Goal: Task Accomplishment & Management: Manage account settings

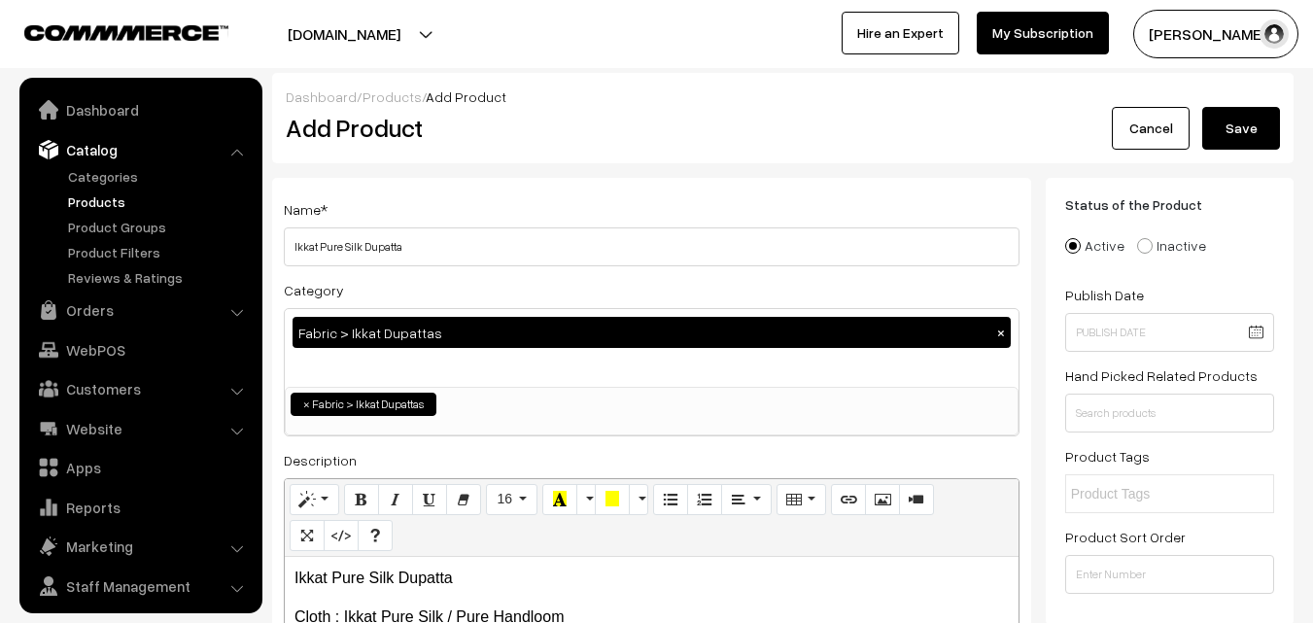
select select "37"
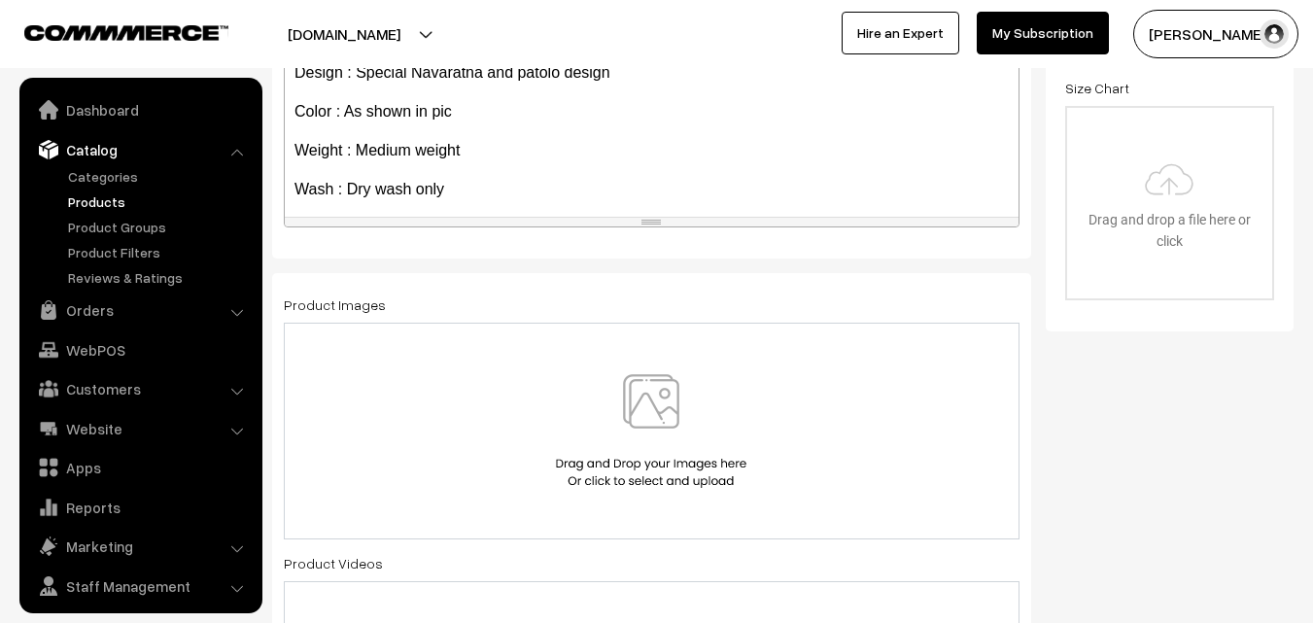
scroll to position [111, 0]
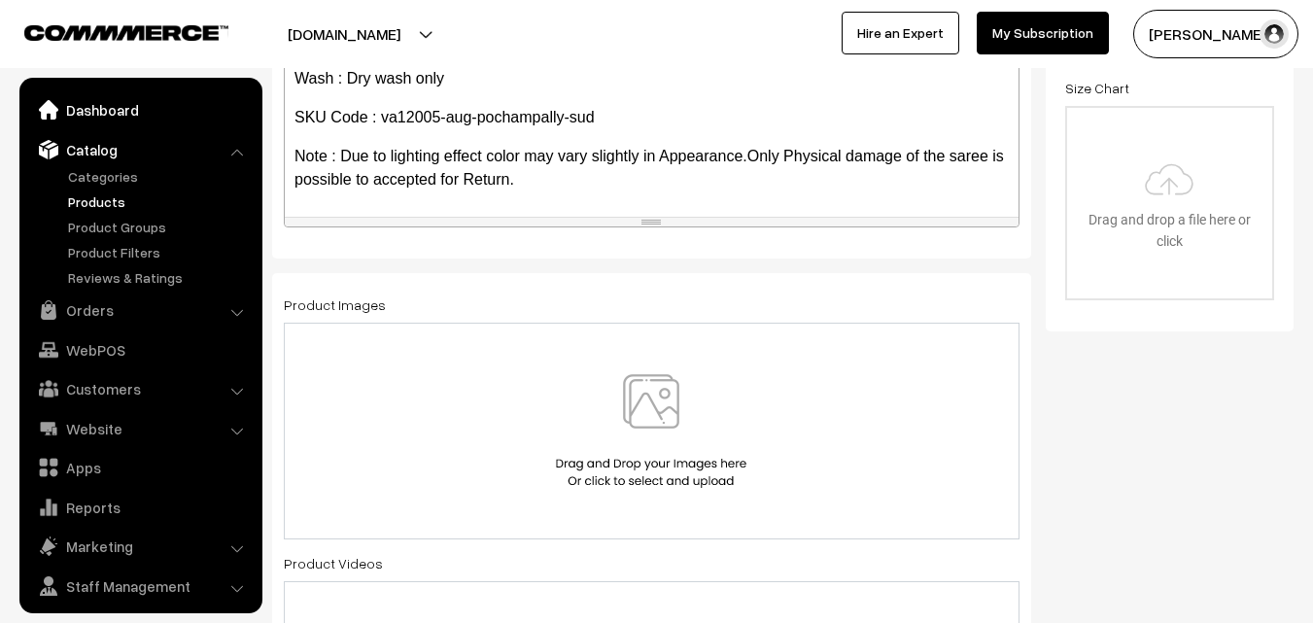
click at [86, 115] on link "Dashboard" at bounding box center [139, 109] width 231 height 35
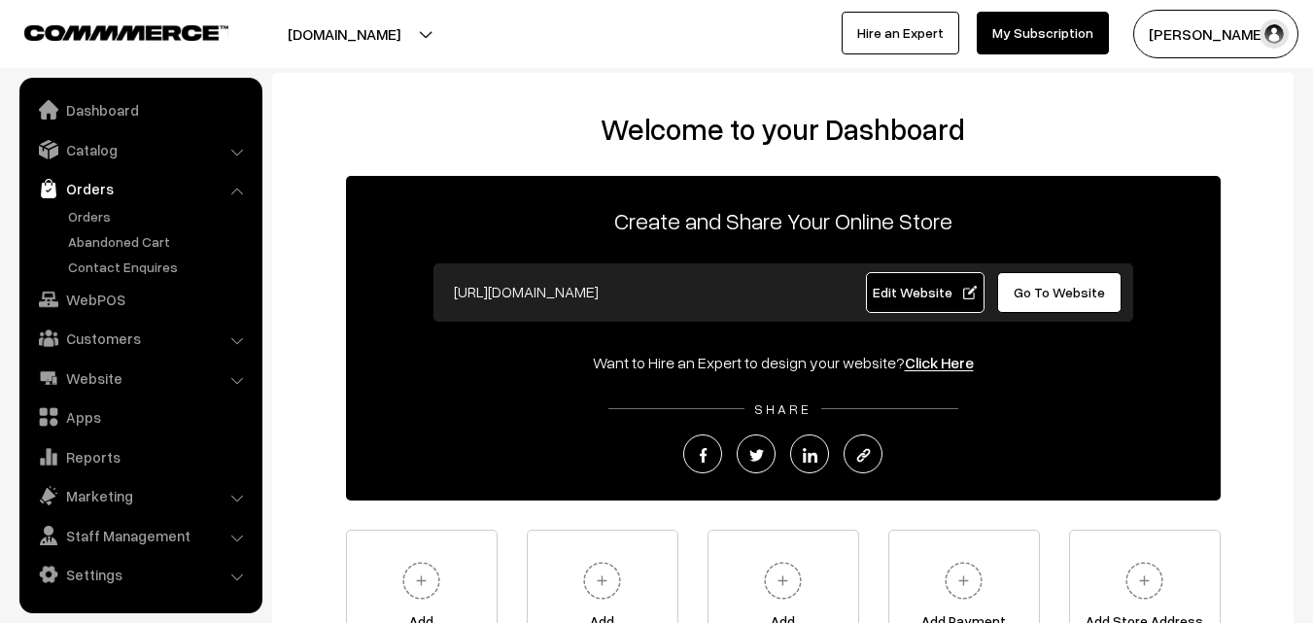
click at [96, 209] on link "Orders" at bounding box center [159, 216] width 192 height 20
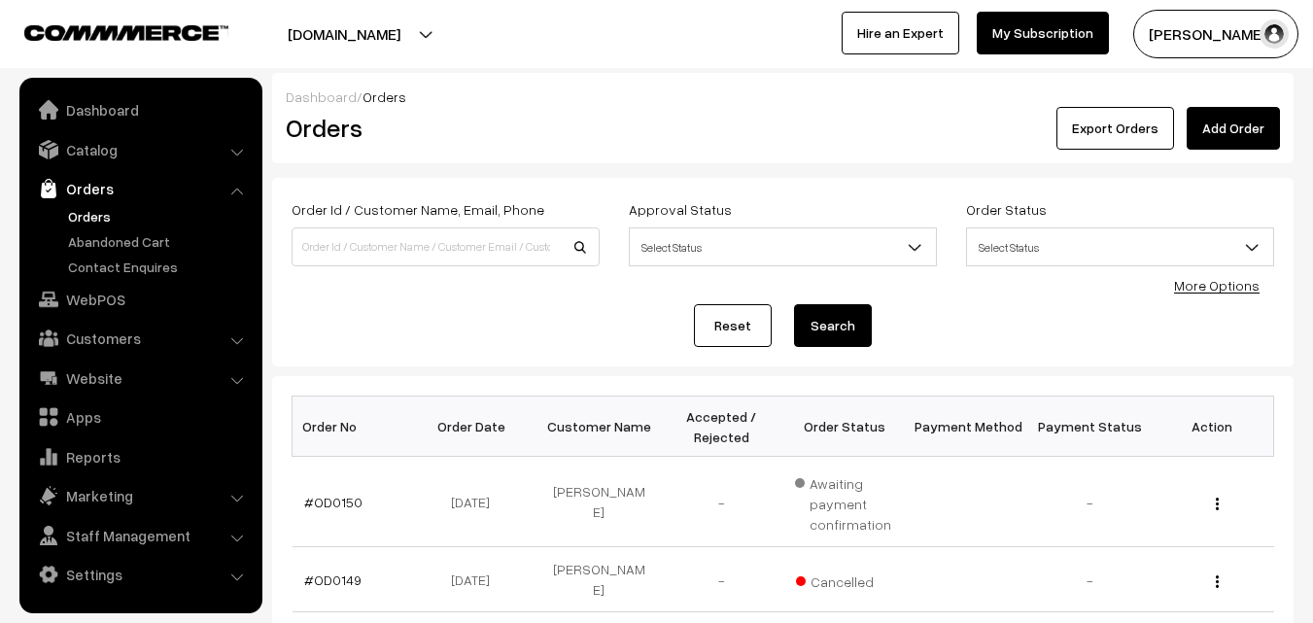
scroll to position [194, 0]
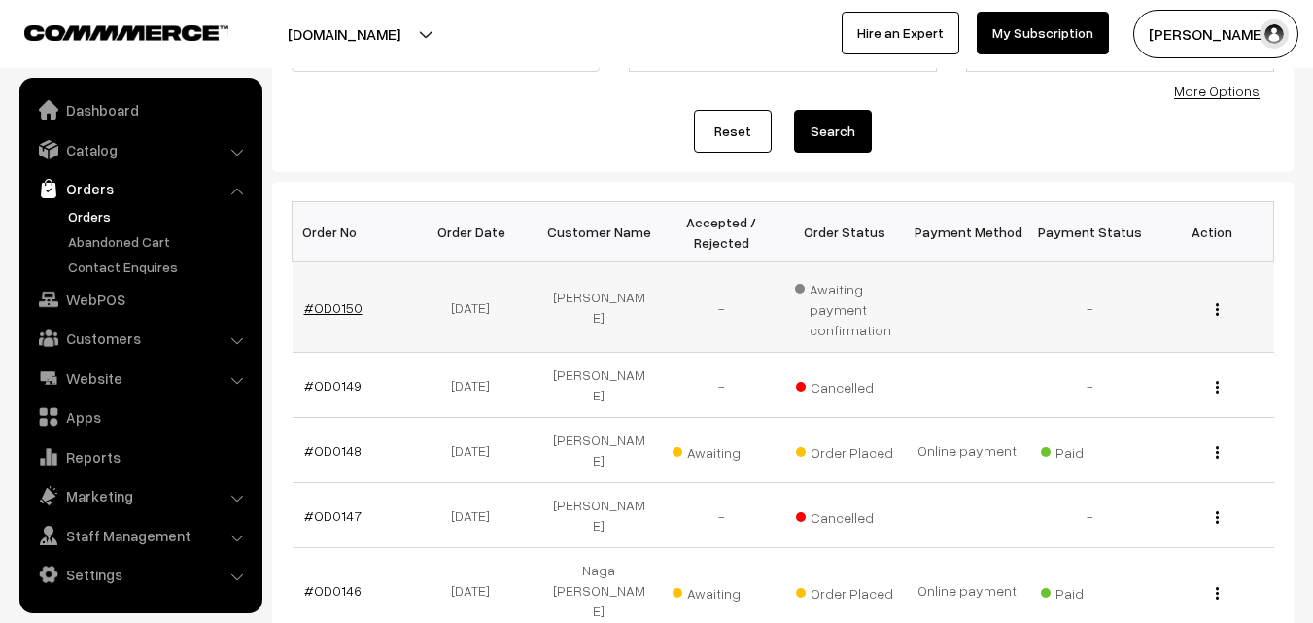
click at [342, 308] on link "#OD0150" at bounding box center [333, 307] width 58 height 17
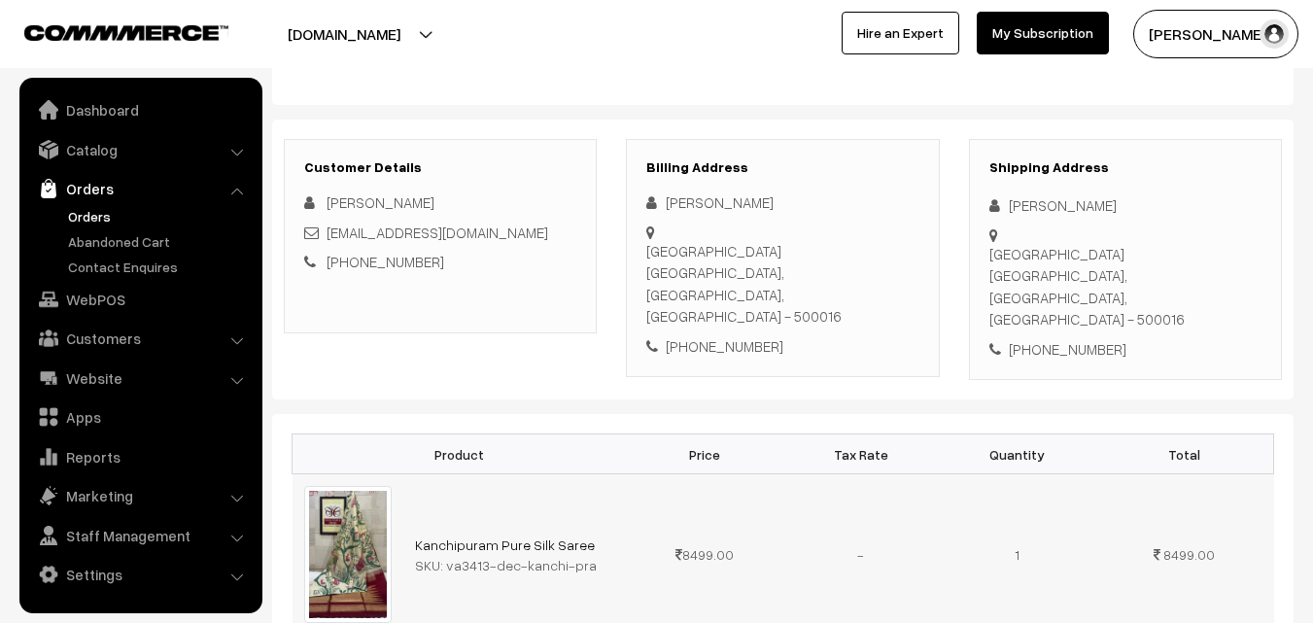
scroll to position [194, 0]
click at [107, 145] on link "Catalog" at bounding box center [139, 149] width 231 height 35
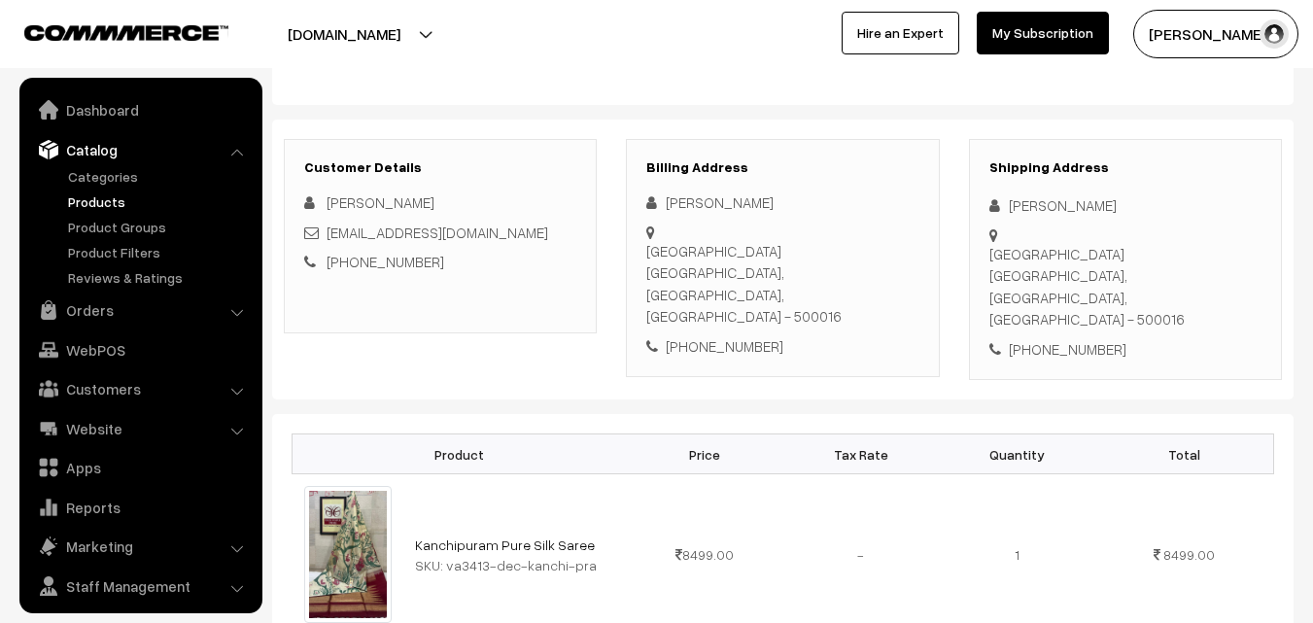
click at [108, 204] on link "Products" at bounding box center [159, 202] width 192 height 20
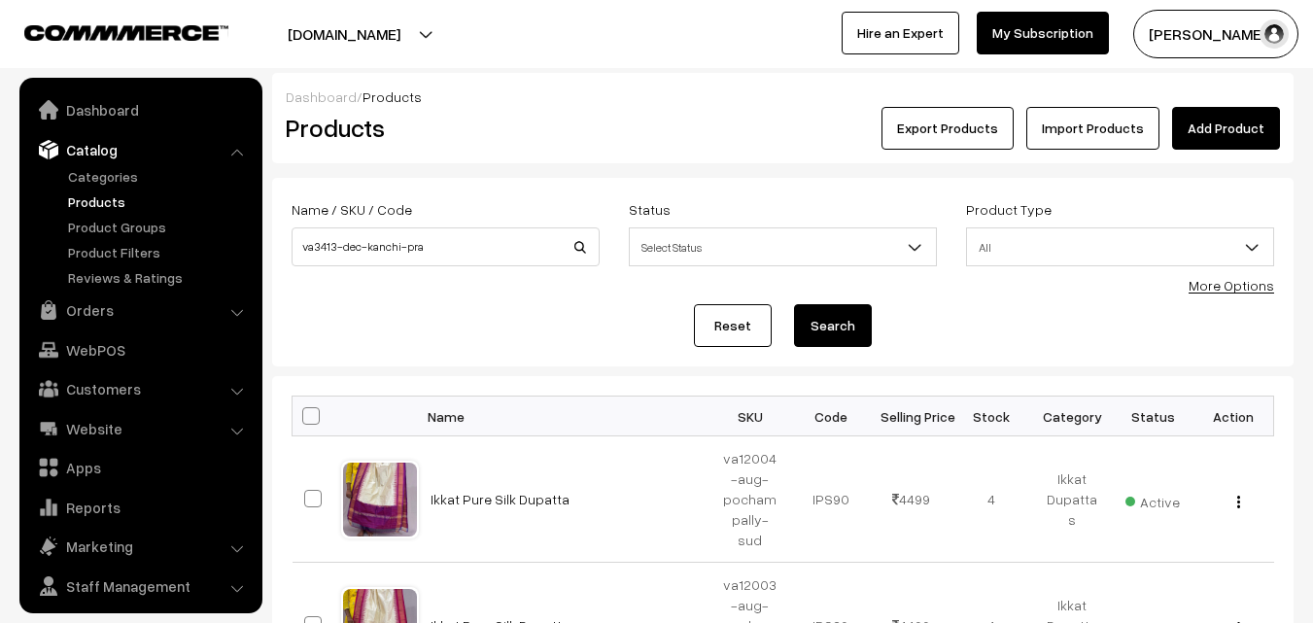
scroll to position [49, 0]
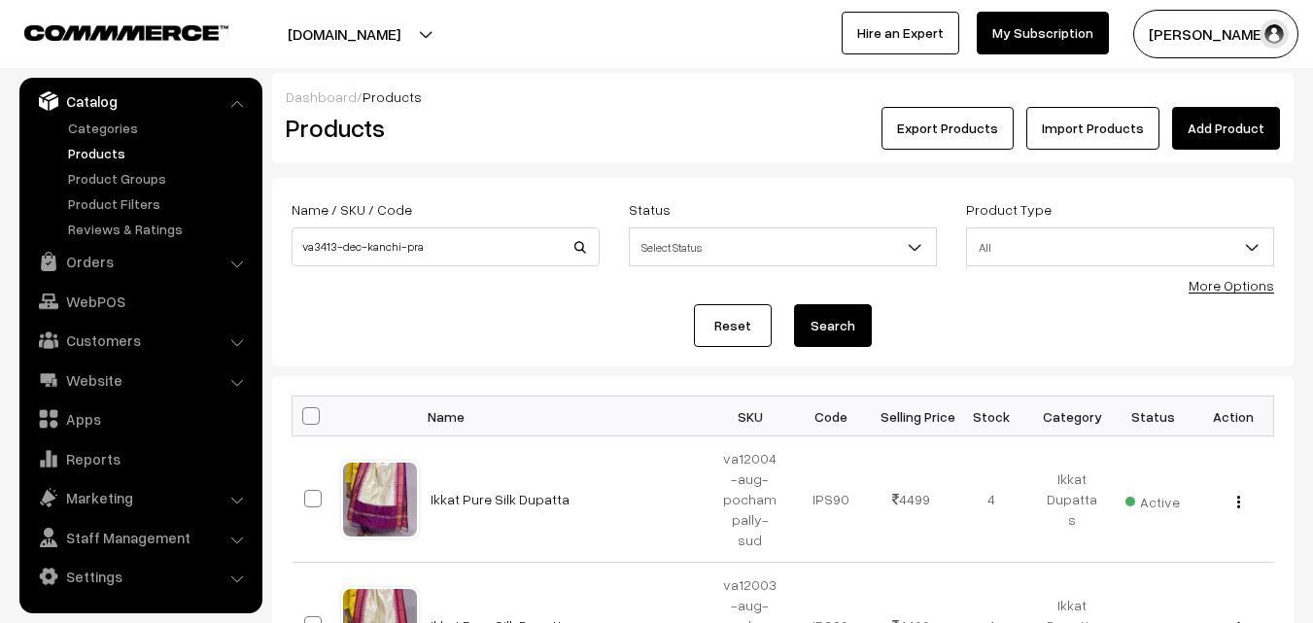
type input "va3413-dec-kanchi-pra"
click at [855, 323] on button "Search" at bounding box center [833, 325] width 78 height 43
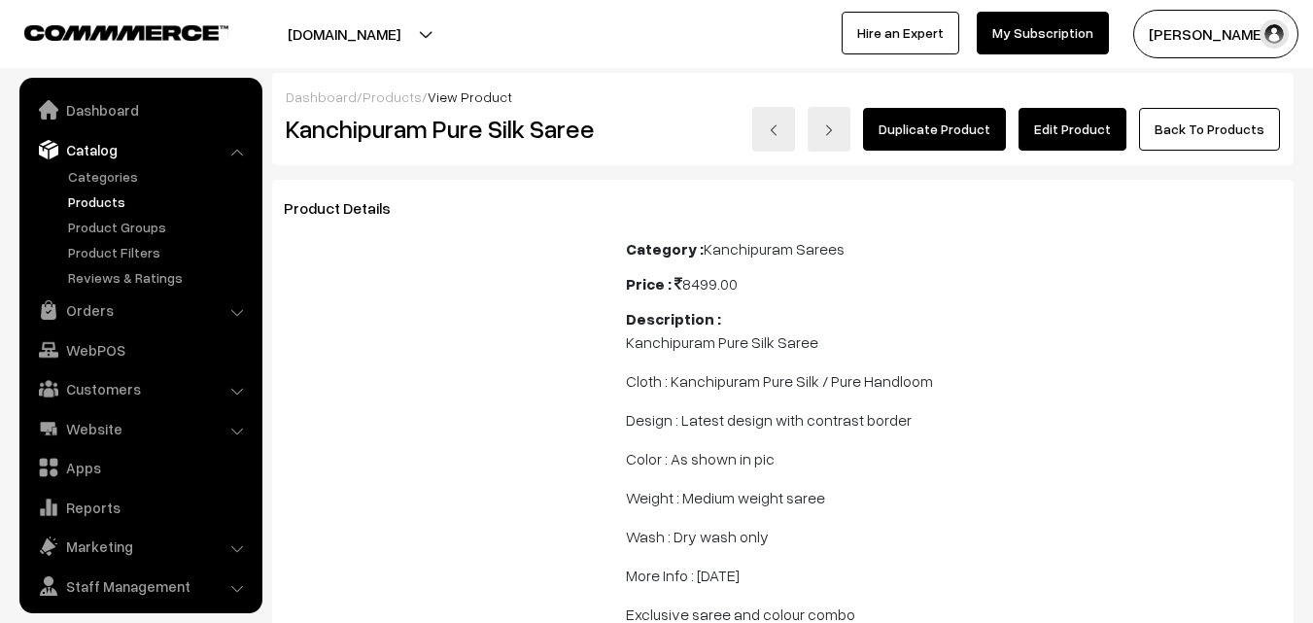
scroll to position [49, 0]
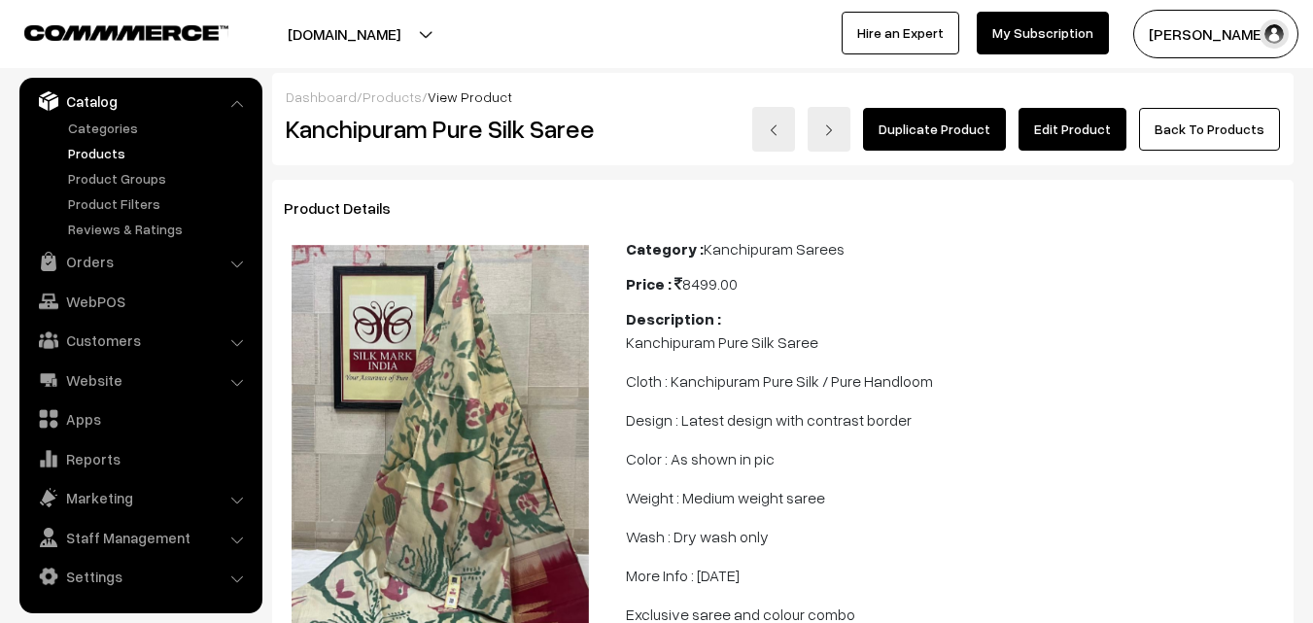
click at [113, 155] on link "Products" at bounding box center [159, 153] width 192 height 20
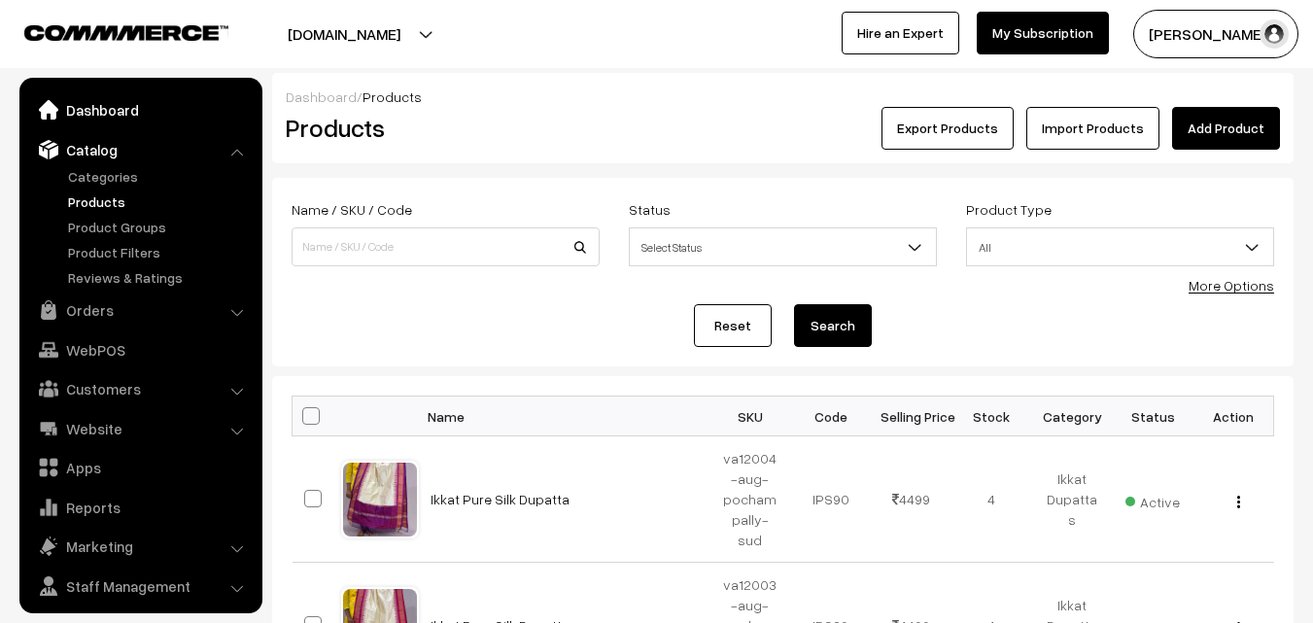
click at [108, 121] on link "Dashboard" at bounding box center [139, 109] width 231 height 35
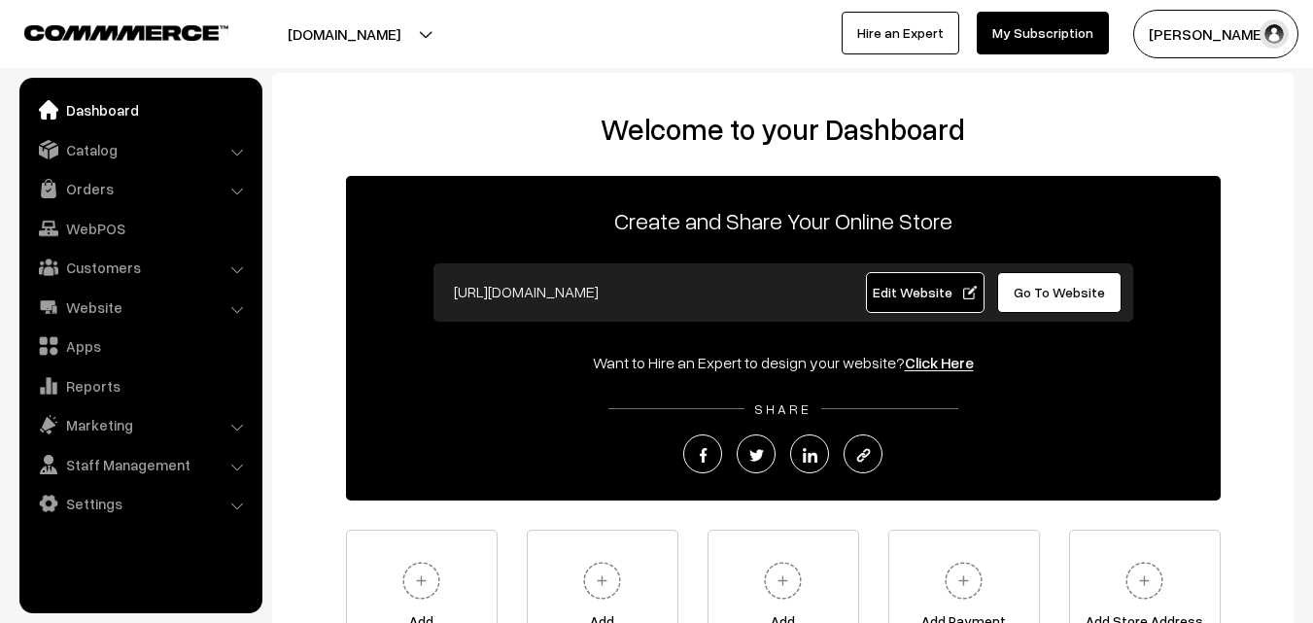
click at [102, 182] on link "Orders" at bounding box center [139, 188] width 231 height 35
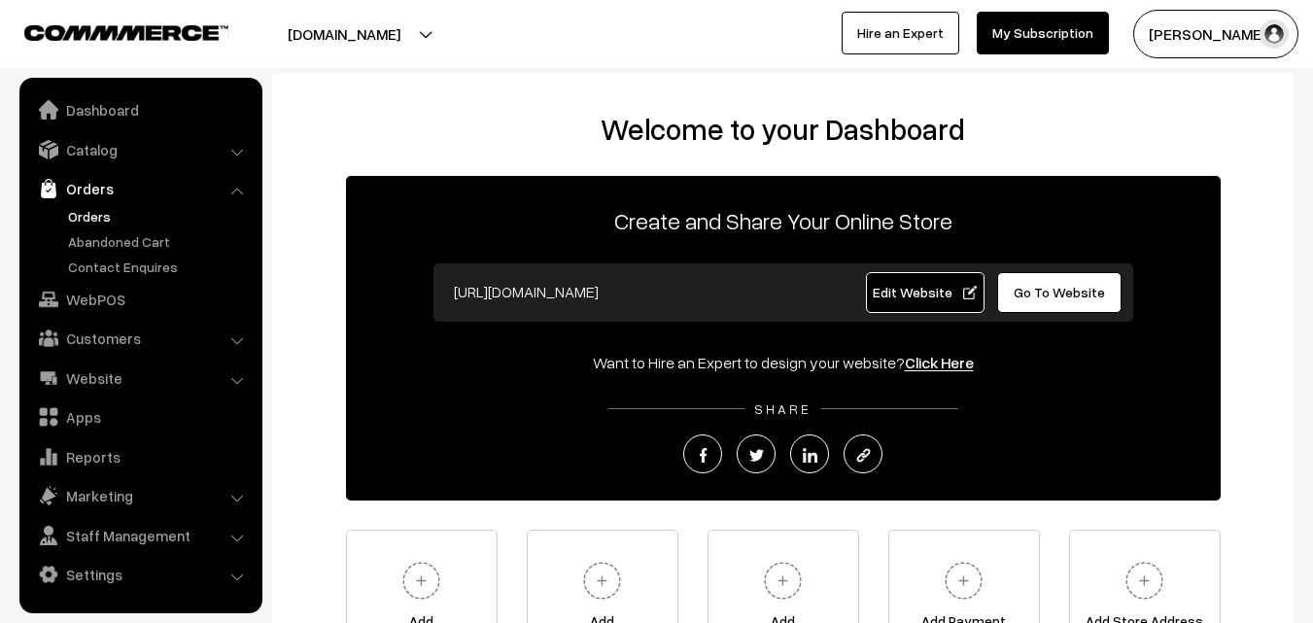
click at [99, 211] on link "Orders" at bounding box center [159, 216] width 192 height 20
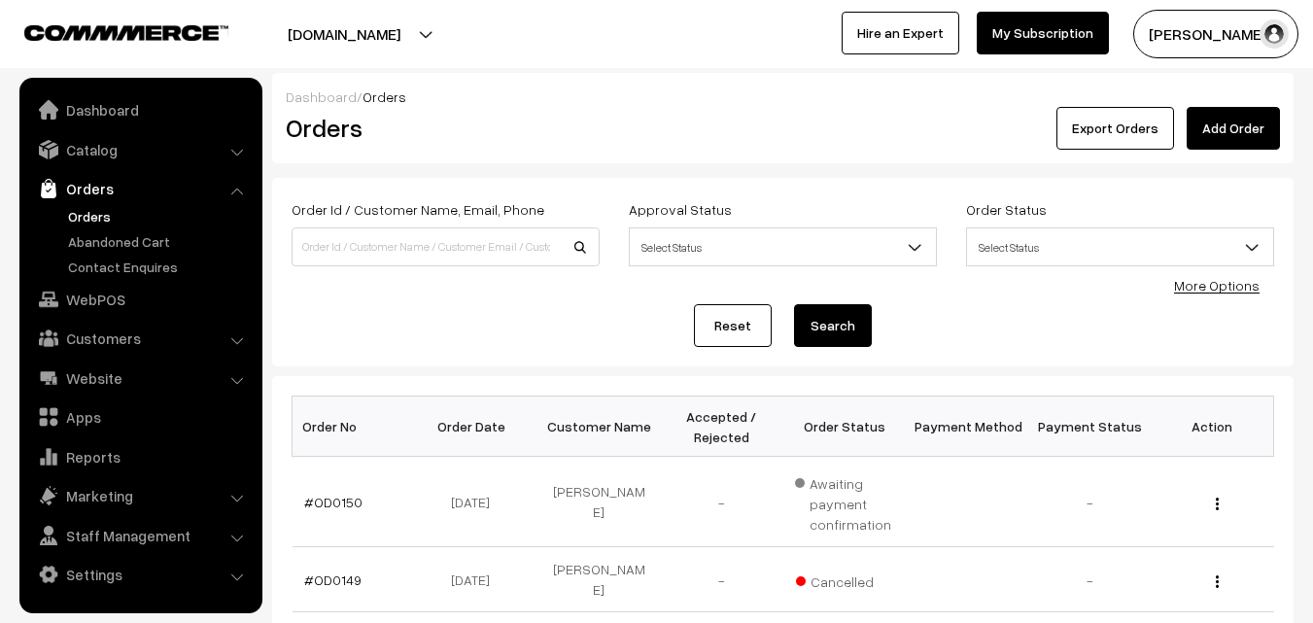
click at [350, 509] on link "#OD0150" at bounding box center [333, 502] width 58 height 17
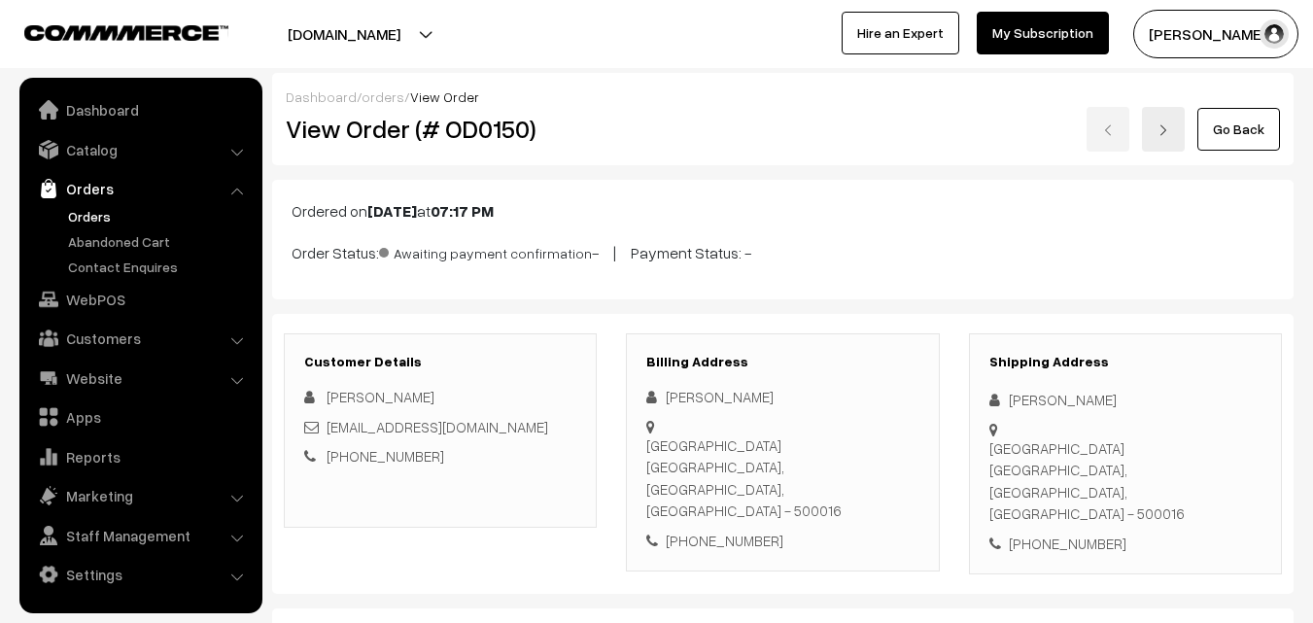
scroll to position [486, 0]
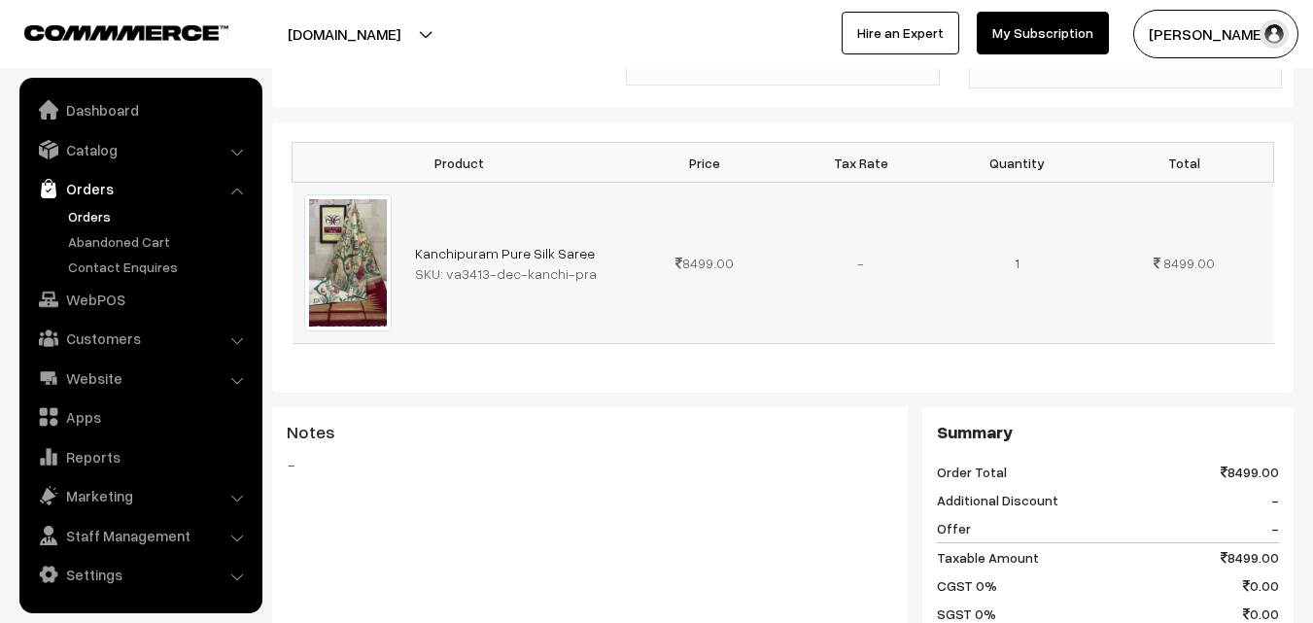
drag, startPoint x: 444, startPoint y: 226, endPoint x: 603, endPoint y: 224, distance: 158.5
click at [603, 263] on div "SKU: va3413-dec-kanchi-pra" at bounding box center [515, 273] width 200 height 20
copy div "va3413-dec-kanchi-pra"
click at [107, 156] on link "Catalog" at bounding box center [139, 149] width 231 height 35
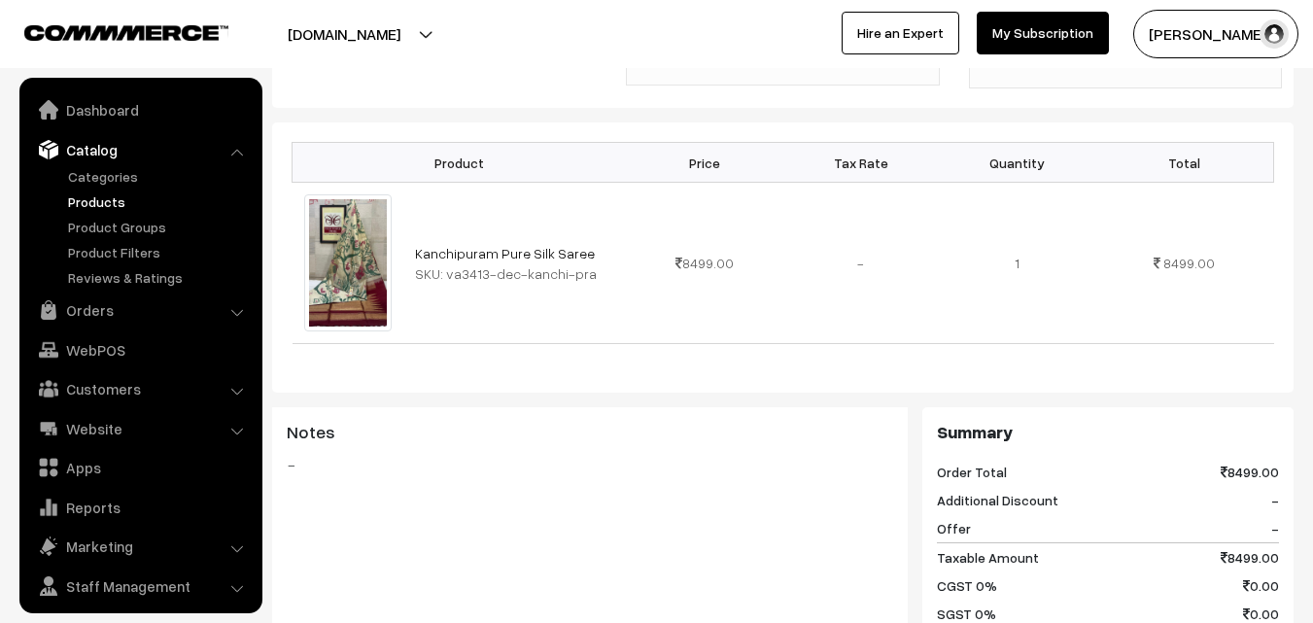
click at [111, 196] on link "Products" at bounding box center [159, 202] width 192 height 20
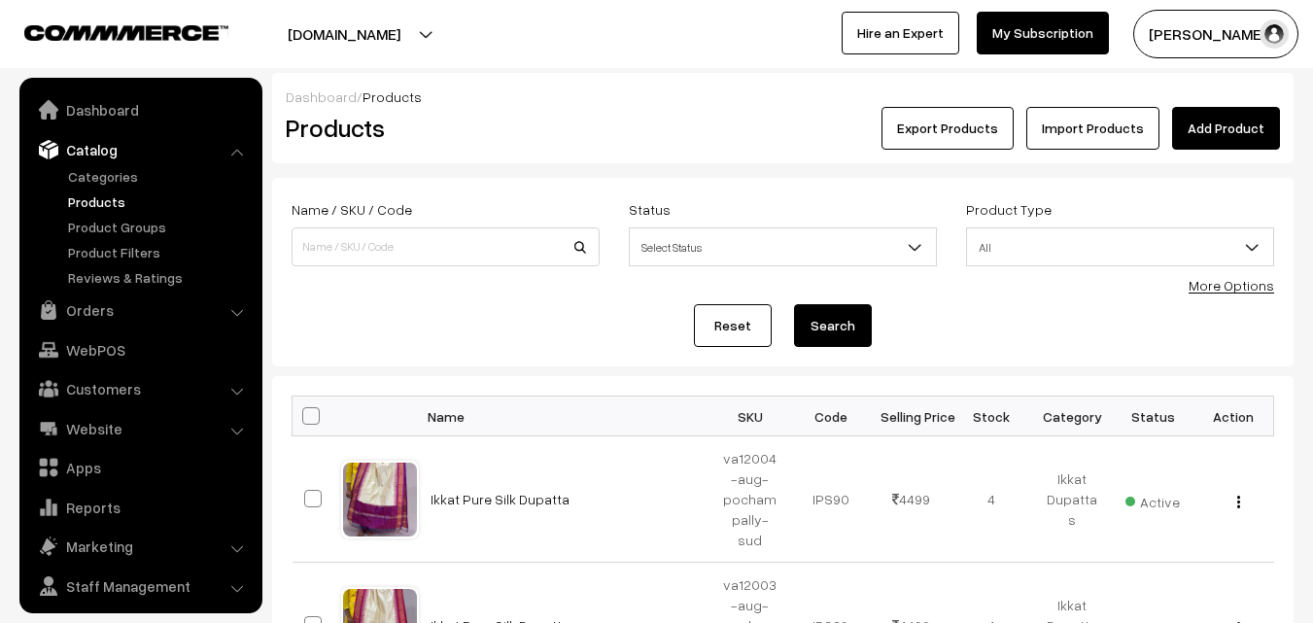
scroll to position [49, 0]
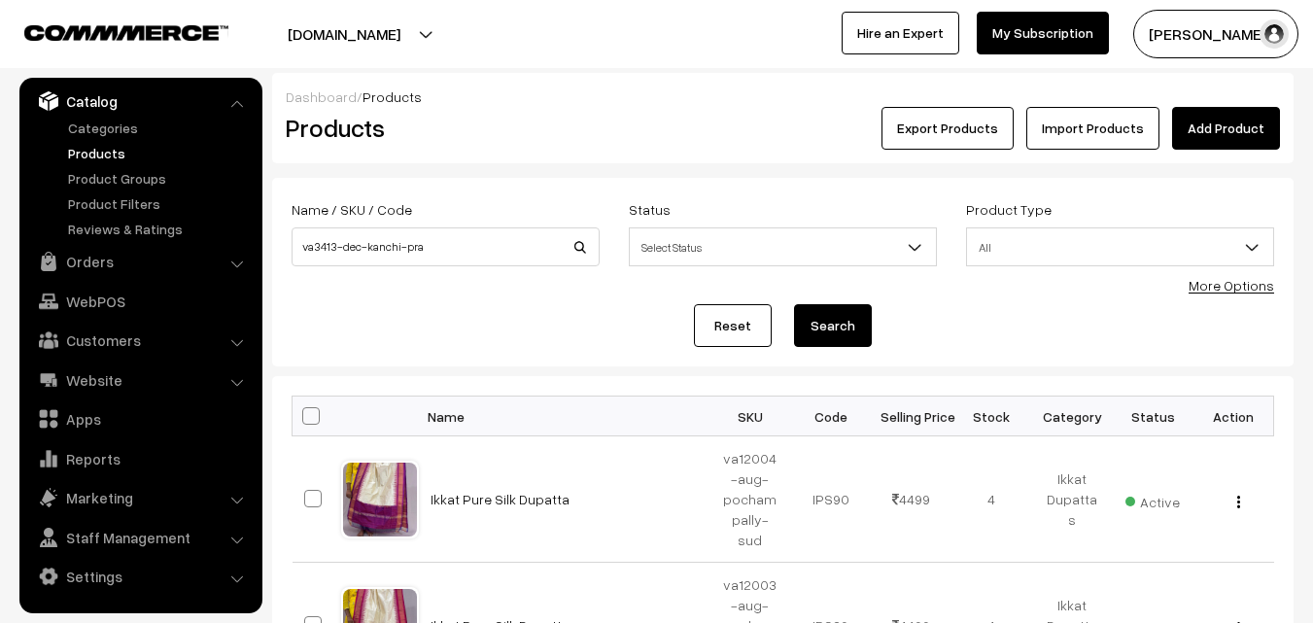
type input "va3413-dec-kanchi-pra"
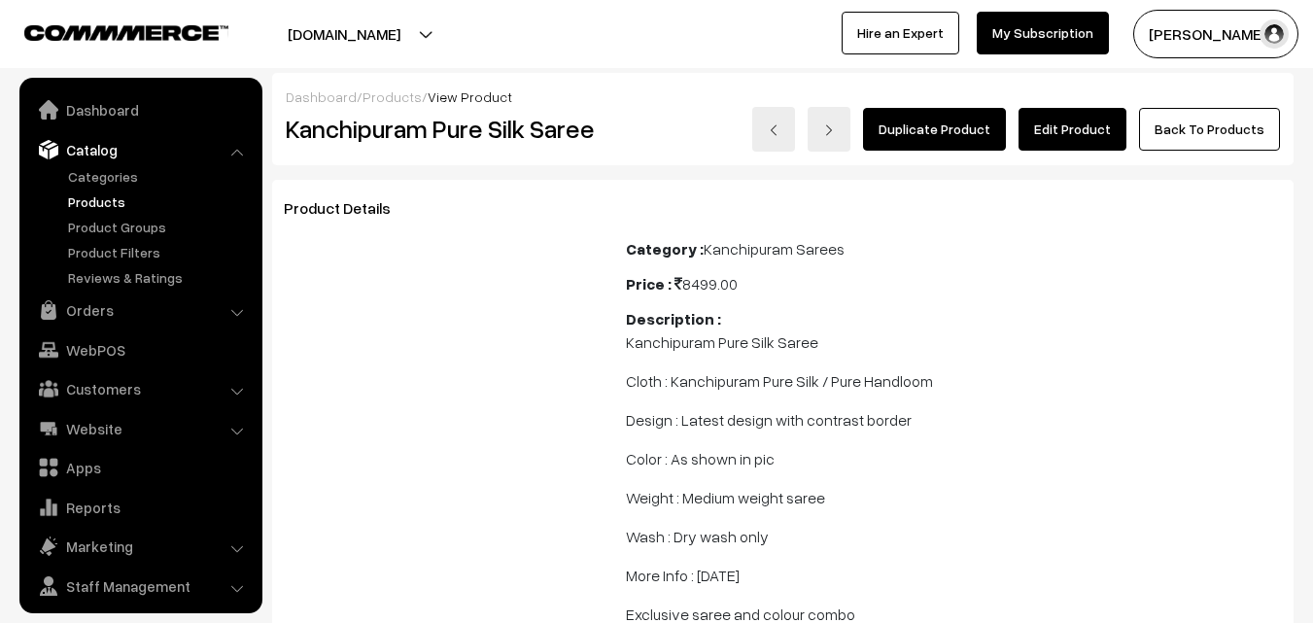
scroll to position [49, 0]
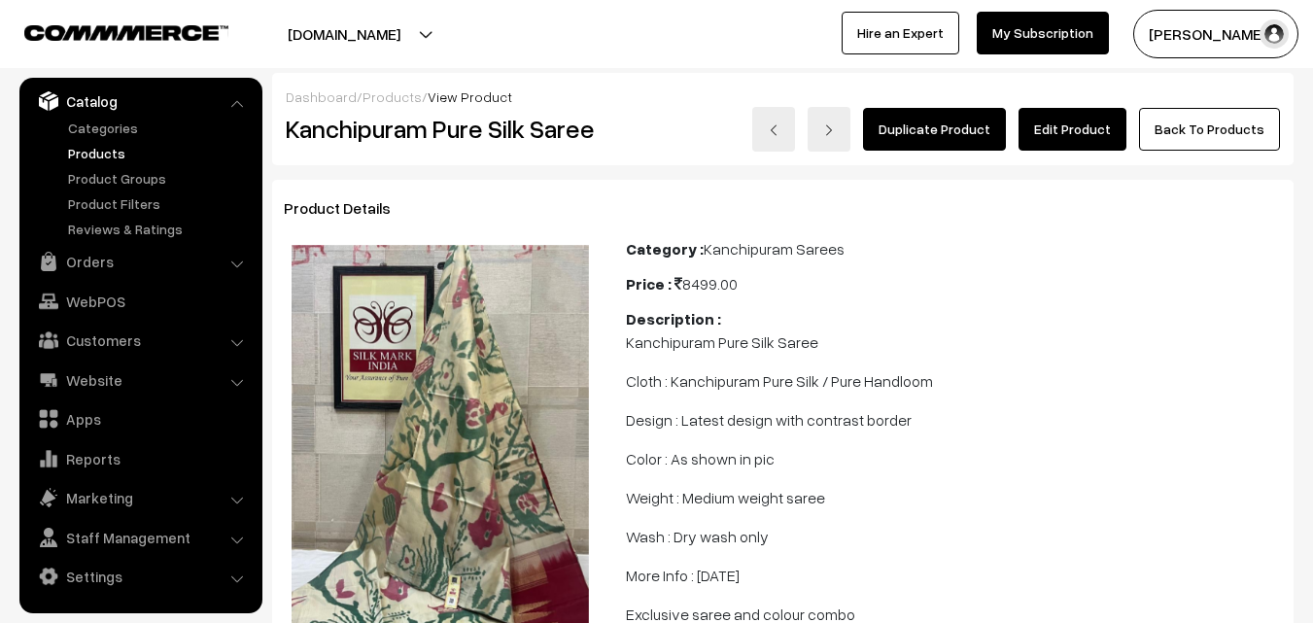
click at [100, 151] on link "Products" at bounding box center [159, 153] width 192 height 20
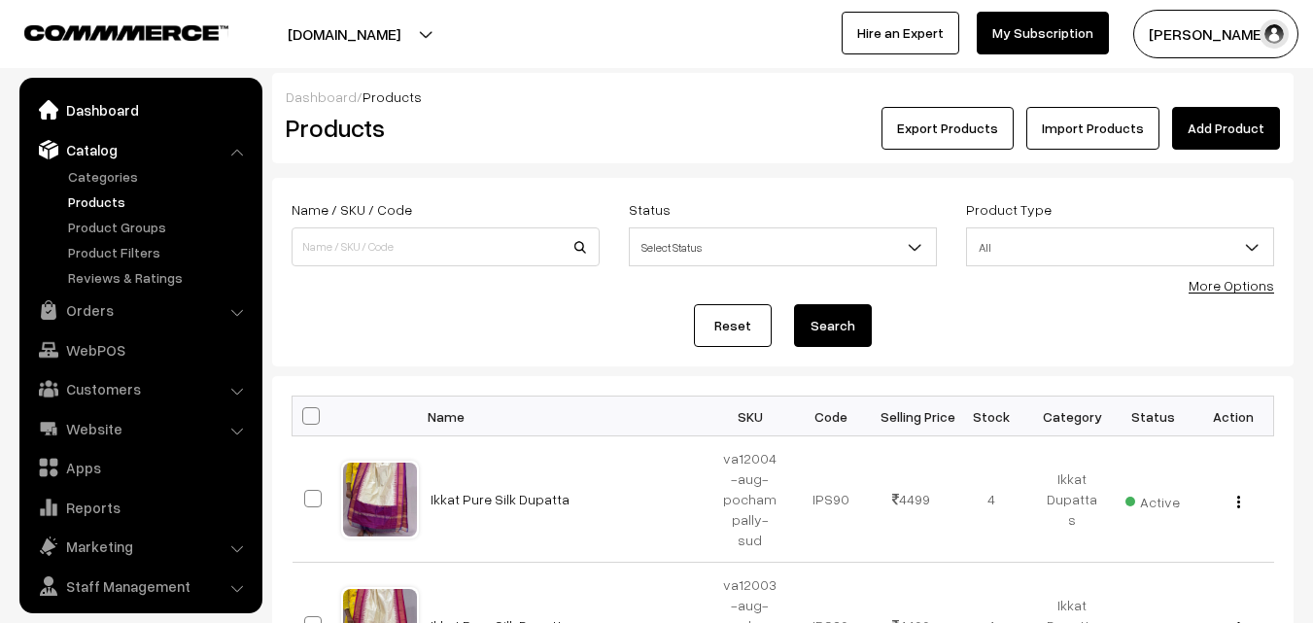
click at [100, 105] on link "Dashboard" at bounding box center [139, 109] width 231 height 35
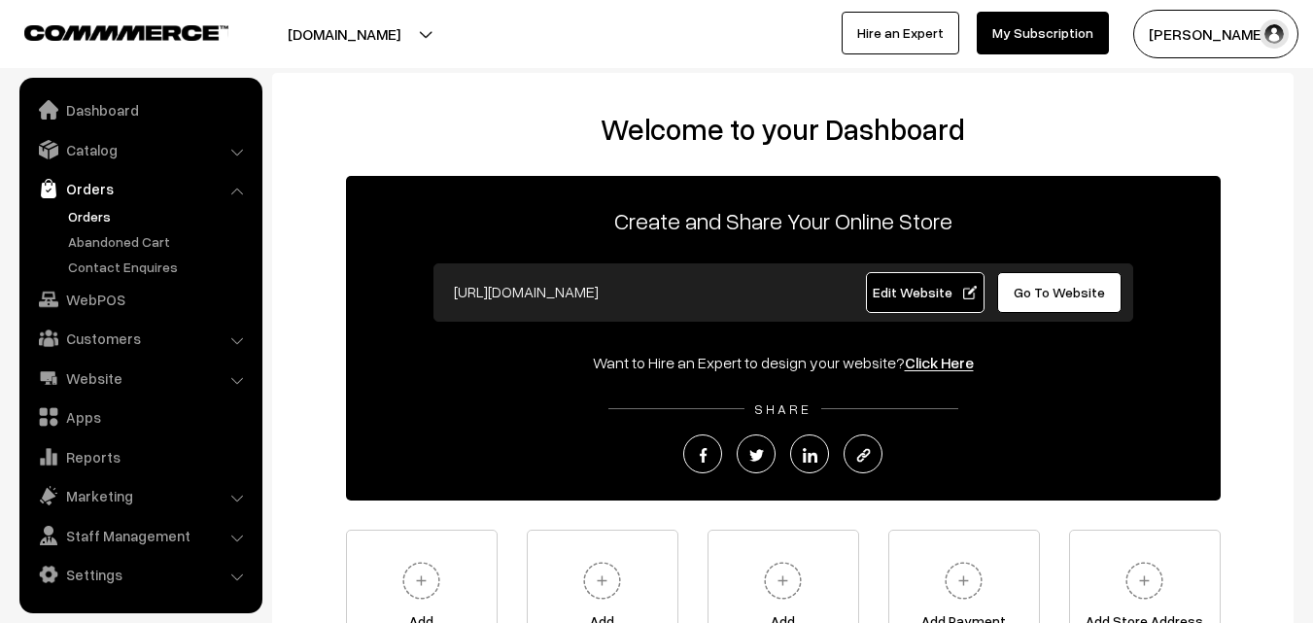
click at [99, 220] on link "Orders" at bounding box center [159, 216] width 192 height 20
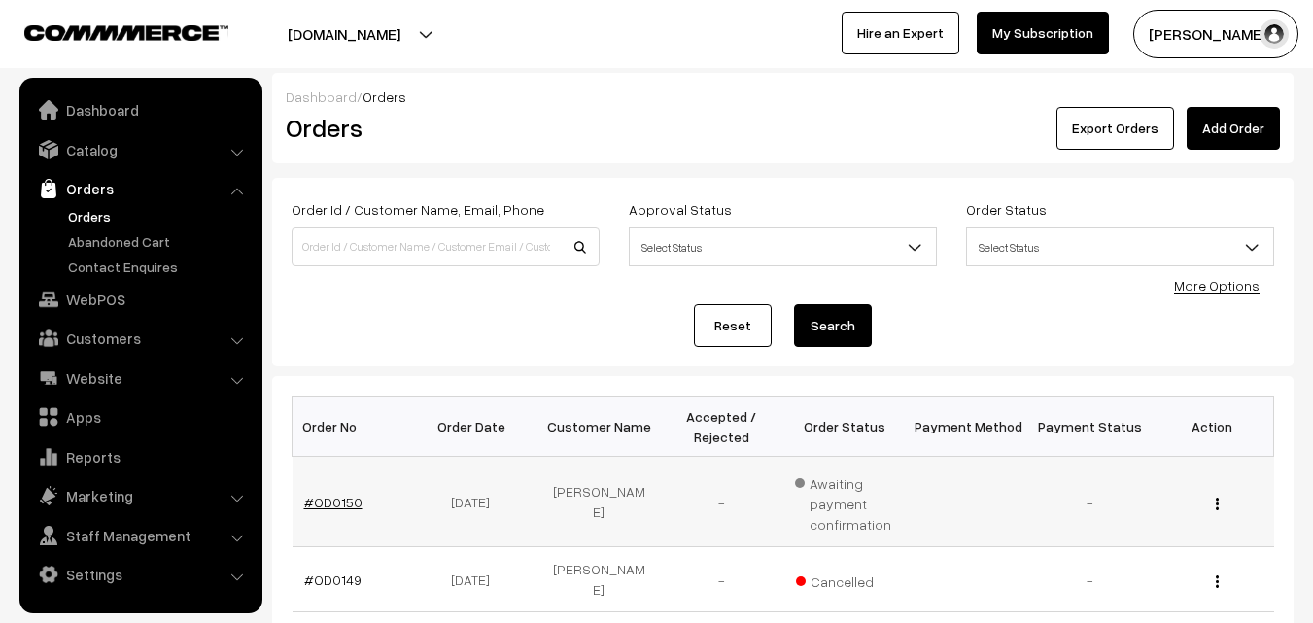
click at [323, 501] on link "#OD0150" at bounding box center [333, 502] width 58 height 17
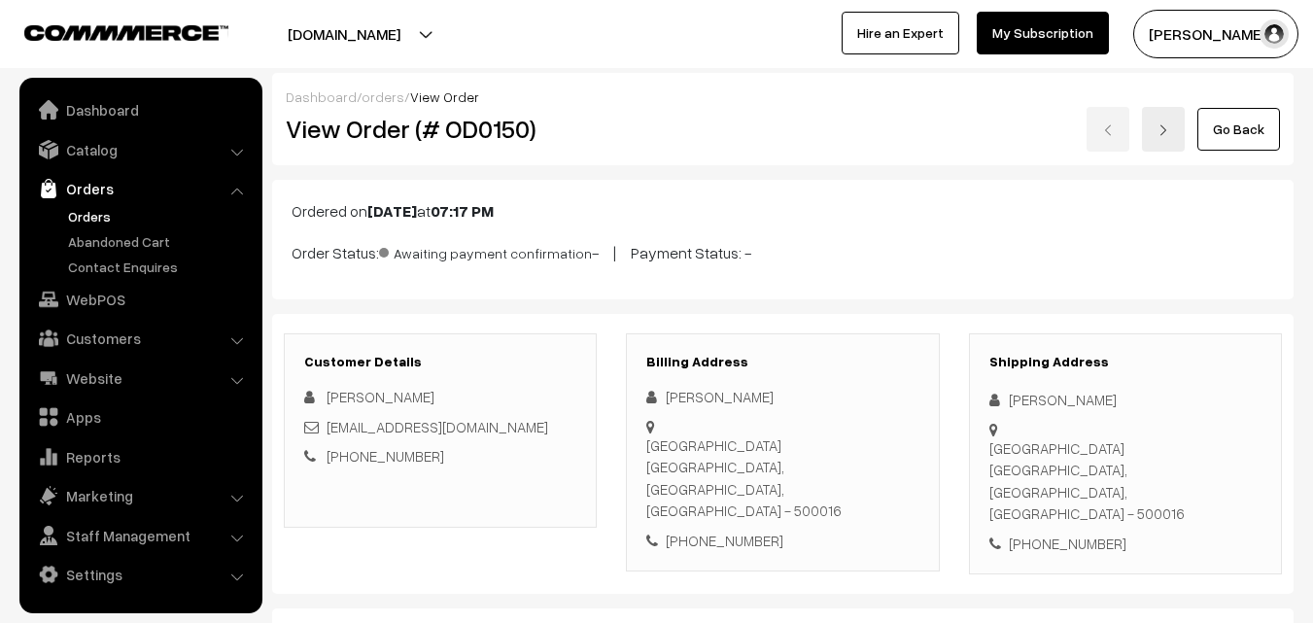
scroll to position [292, 0]
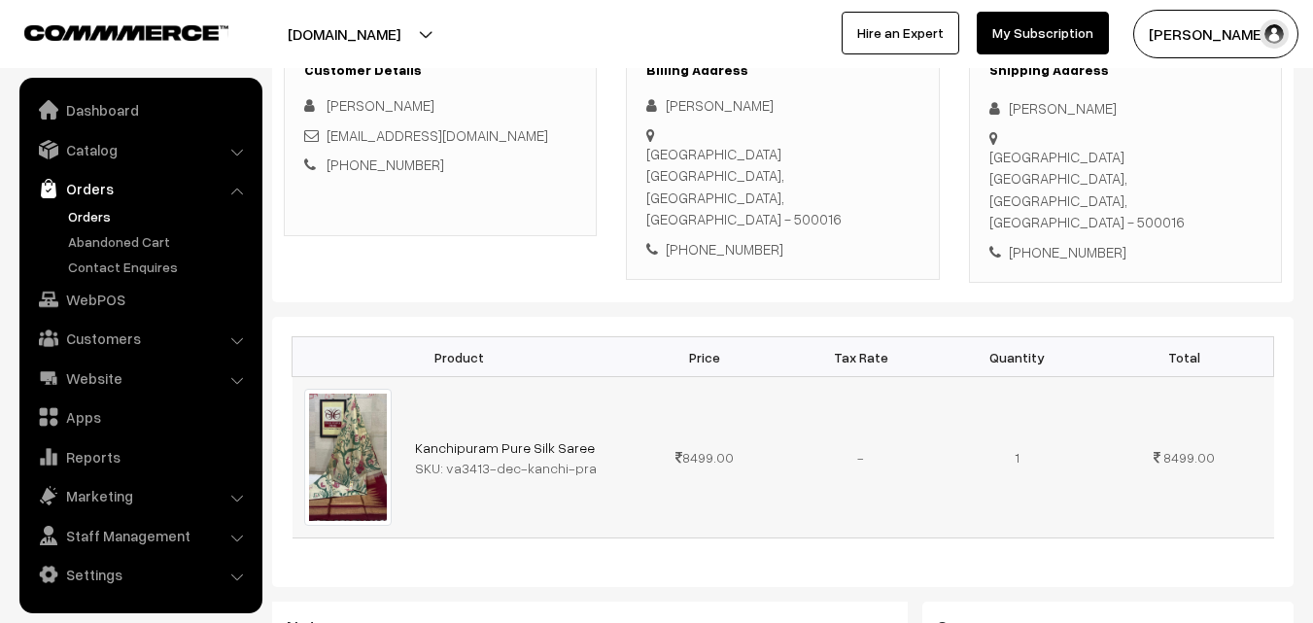
click at [598, 458] on div "SKU: va3413-dec-kanchi-pra" at bounding box center [515, 468] width 200 height 20
copy div "va3413-dec-kanchi-pra"
click at [92, 148] on link "Catalog" at bounding box center [139, 149] width 231 height 35
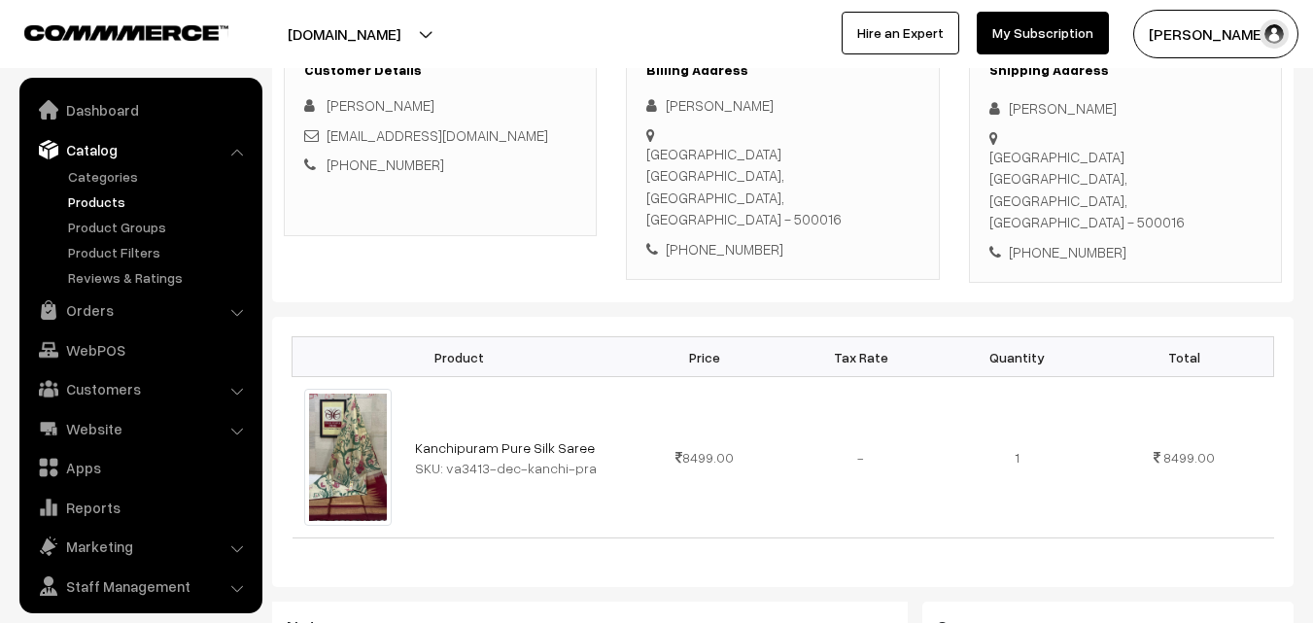
click at [104, 195] on link "Products" at bounding box center [159, 202] width 192 height 20
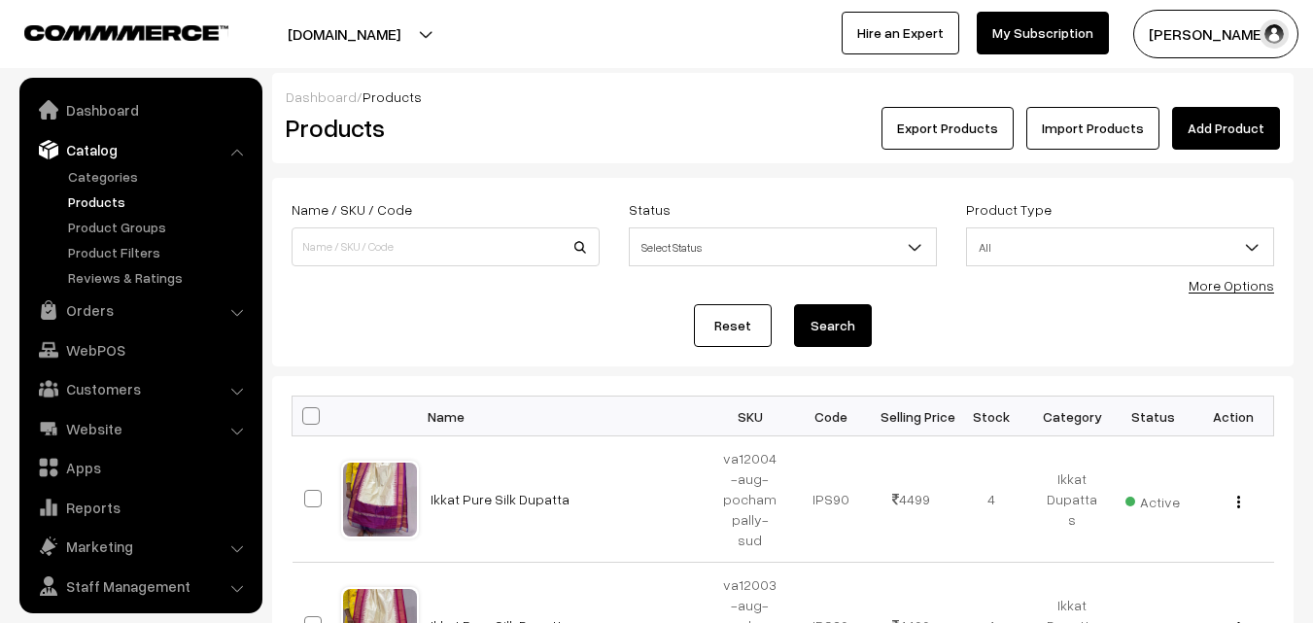
scroll to position [49, 0]
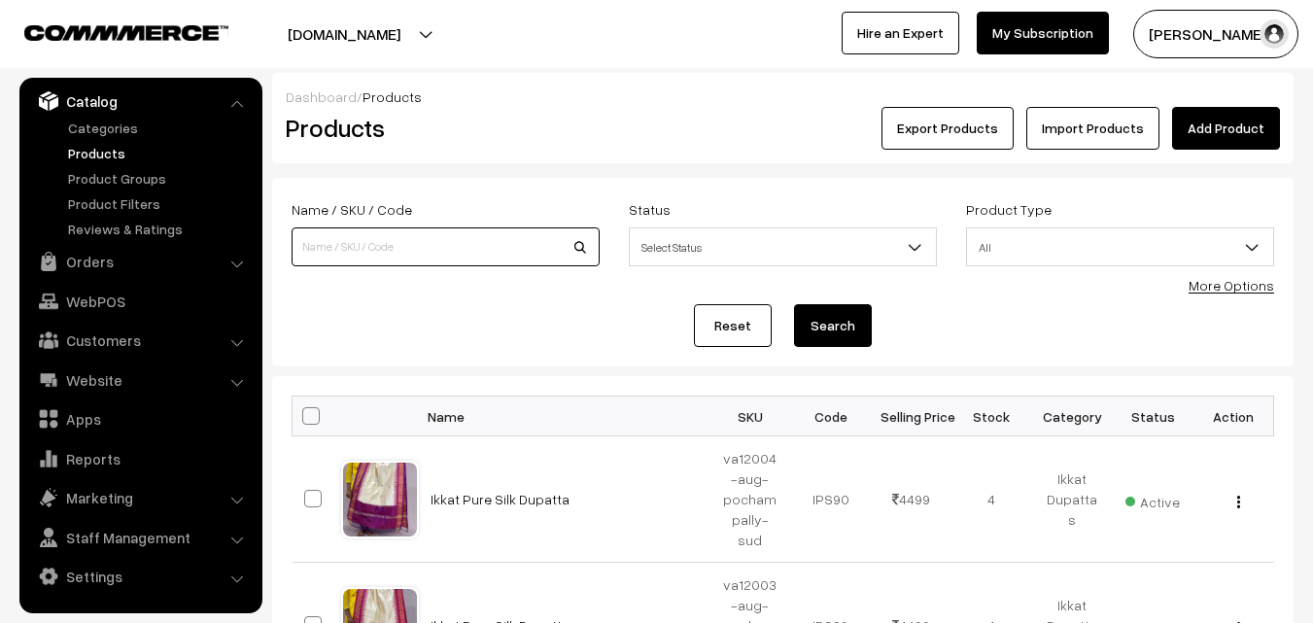
paste input "va3413-dec-kanchi-pra"
type input "va3413-dec-kanchi-pra"
click at [822, 327] on button "Search" at bounding box center [833, 325] width 78 height 43
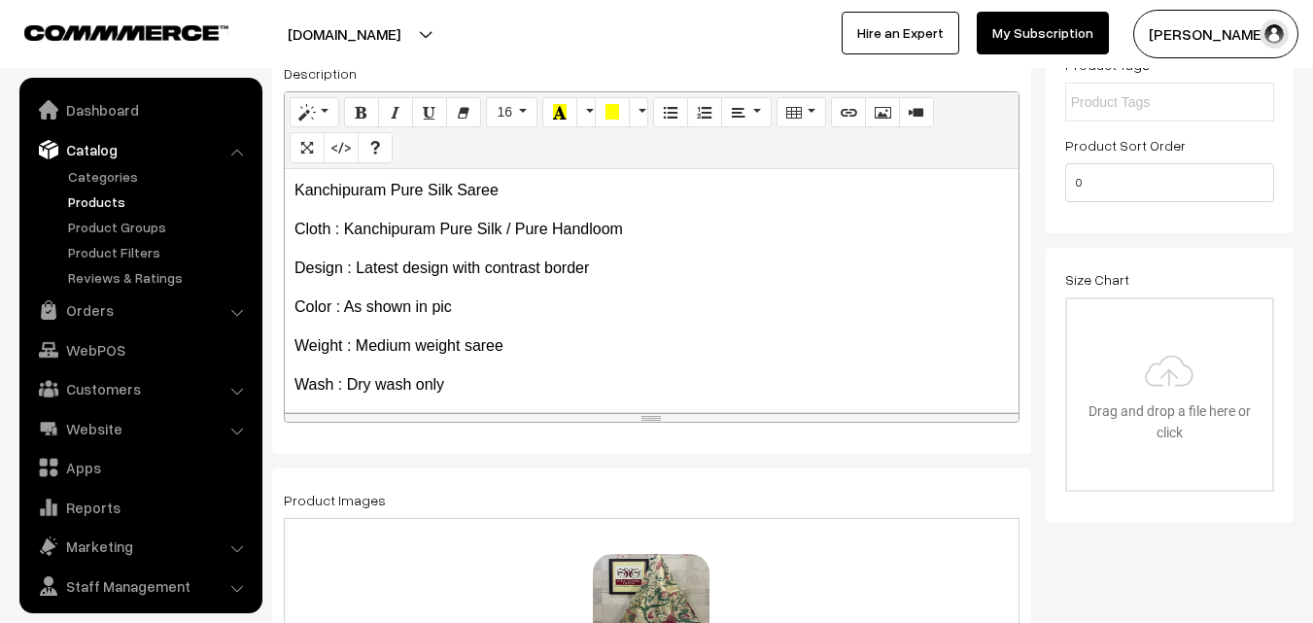
scroll to position [49, 0]
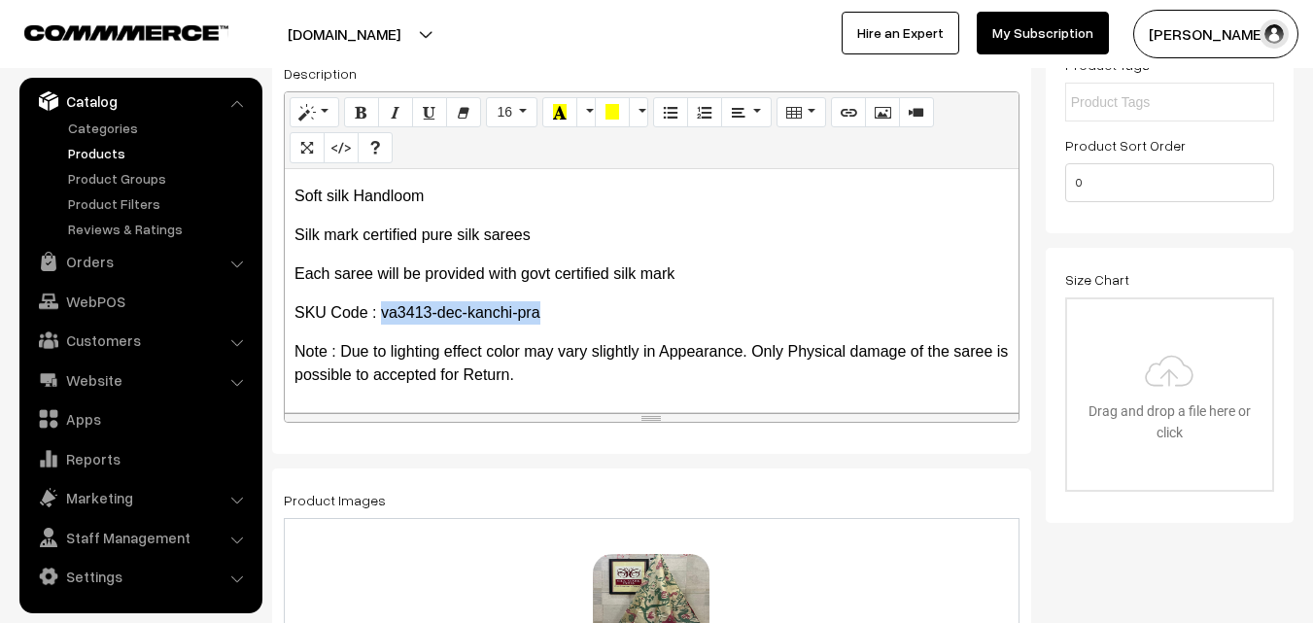
drag, startPoint x: 383, startPoint y: 309, endPoint x: 573, endPoint y: 307, distance: 189.6
click at [573, 307] on p "SKU Code : va3413-dec-kanchi-pra" at bounding box center [652, 312] width 715 height 23
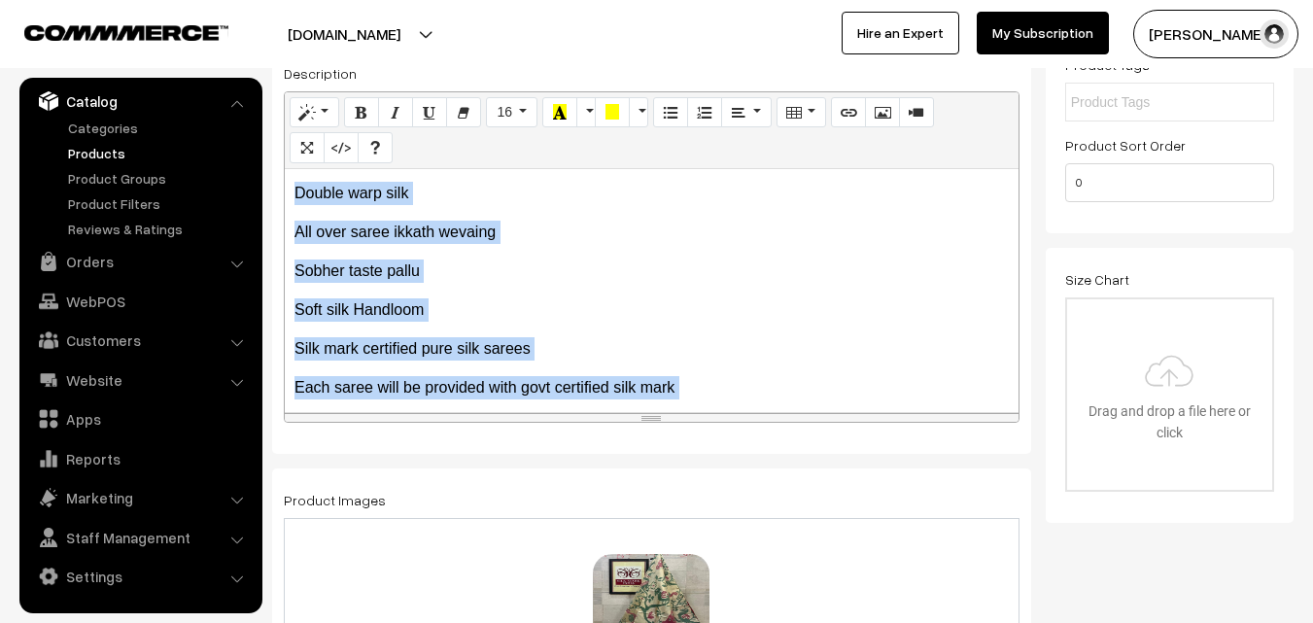
scroll to position [616, 0]
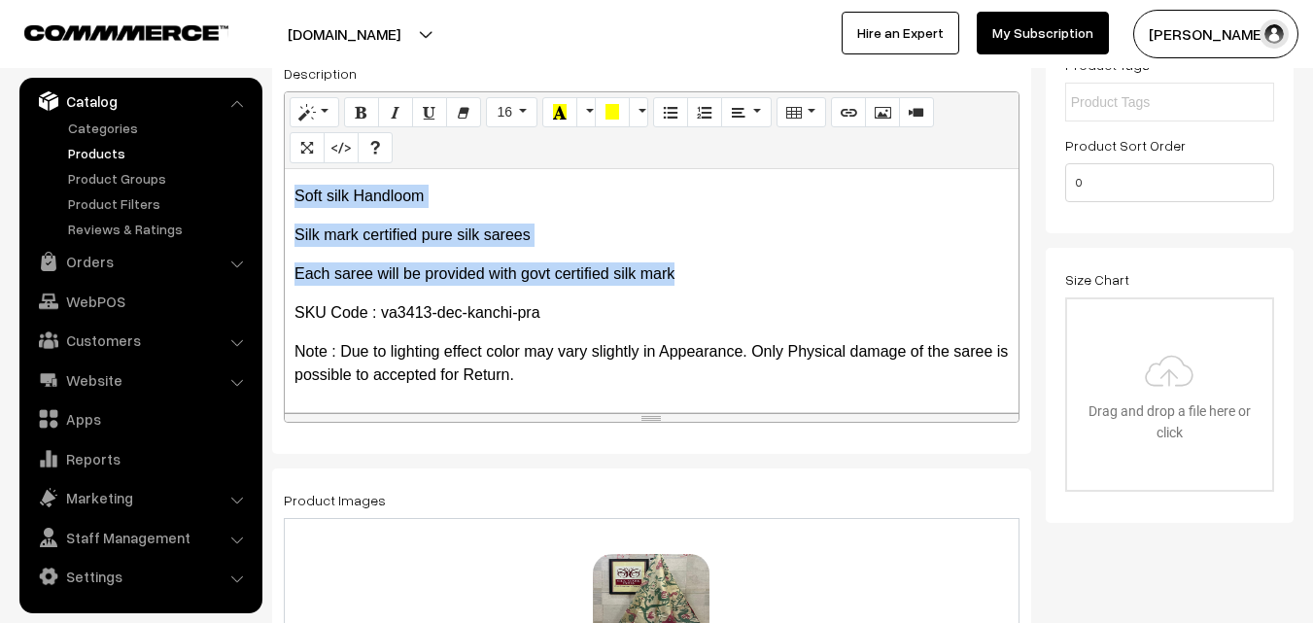
drag, startPoint x: 294, startPoint y: 232, endPoint x: 717, endPoint y: 255, distance: 423.5
click at [717, 255] on div "Kanchipuram Pure Silk Saree Cloth : Kanchipuram Pure Silk / Pure Handloom Desig…" at bounding box center [652, 290] width 734 height 243
copy div "Exclusive saree and colour combo Pure kanjivaram vintage Without border concept…"
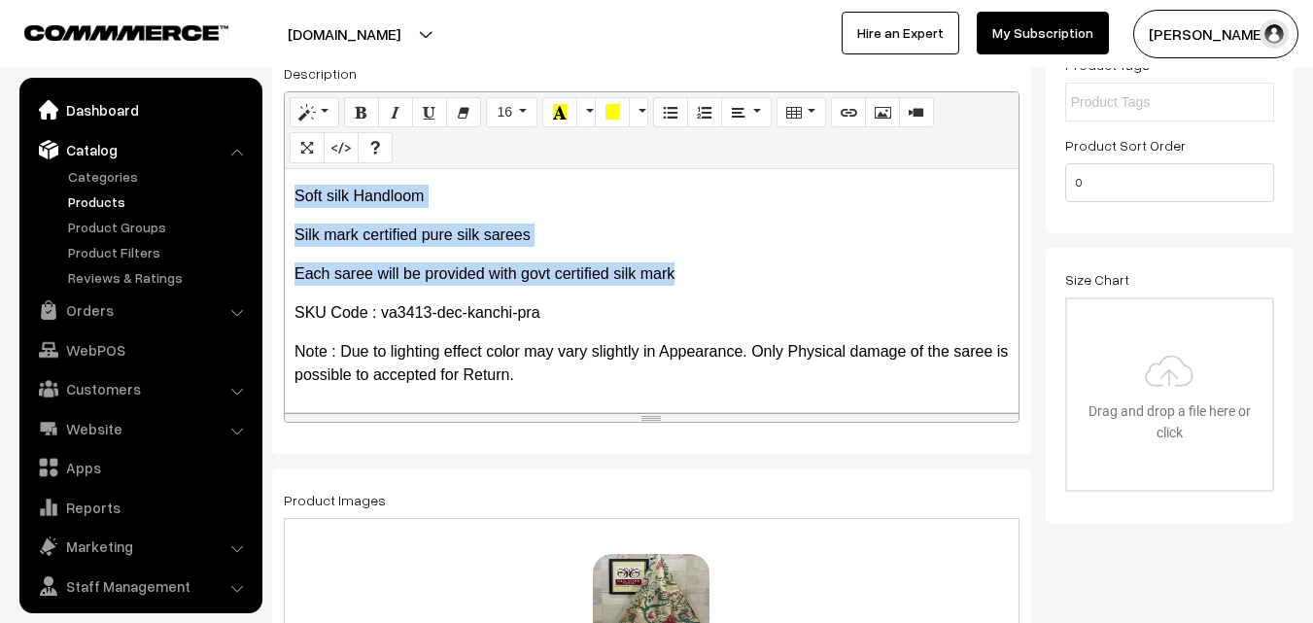
click at [81, 104] on link "Dashboard" at bounding box center [139, 109] width 231 height 35
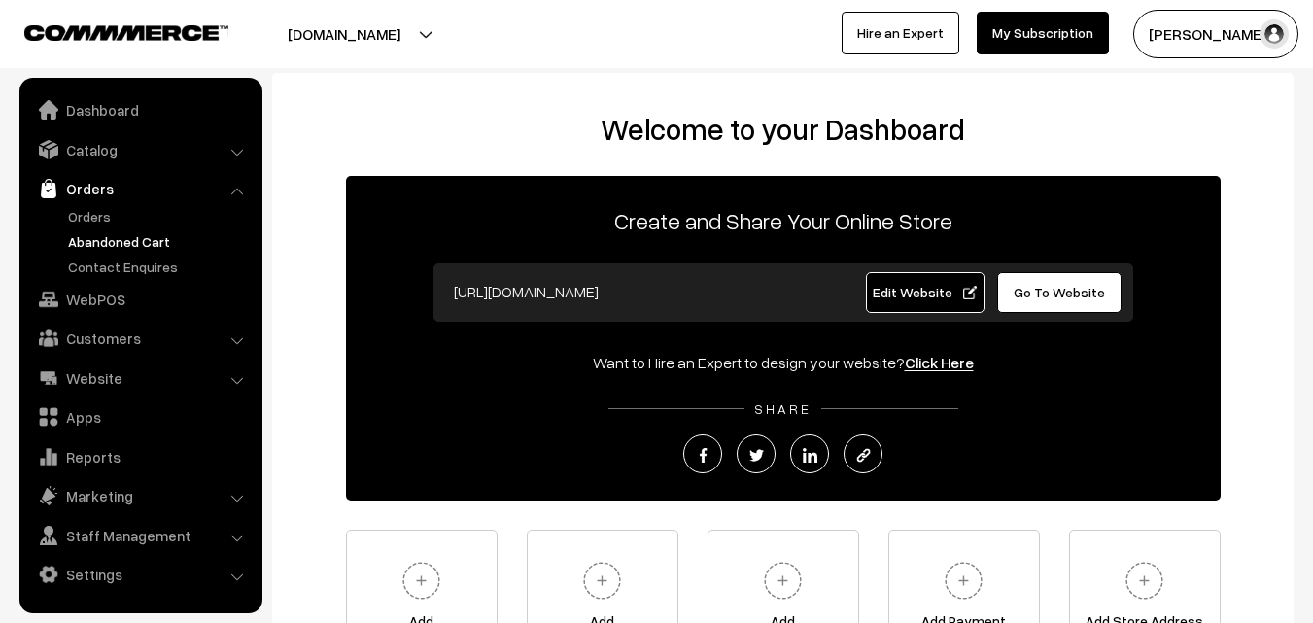
click at [107, 238] on link "Abandoned Cart" at bounding box center [159, 241] width 192 height 20
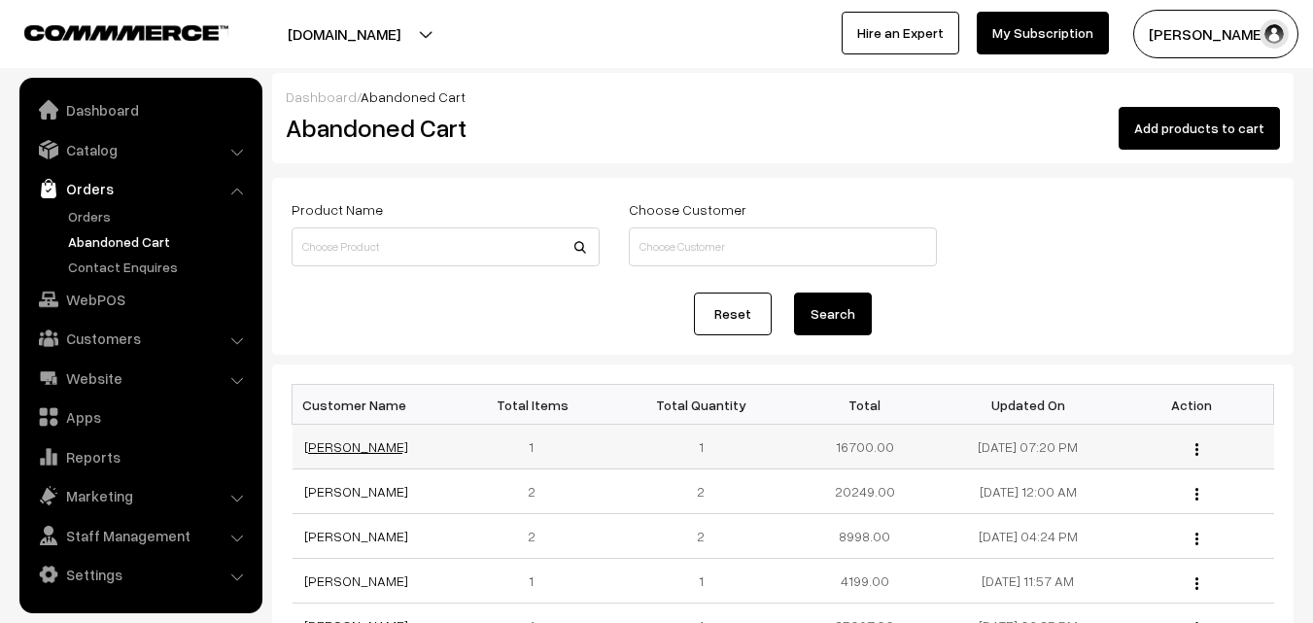
click at [315, 452] on link "Rama rani" at bounding box center [356, 446] width 104 height 17
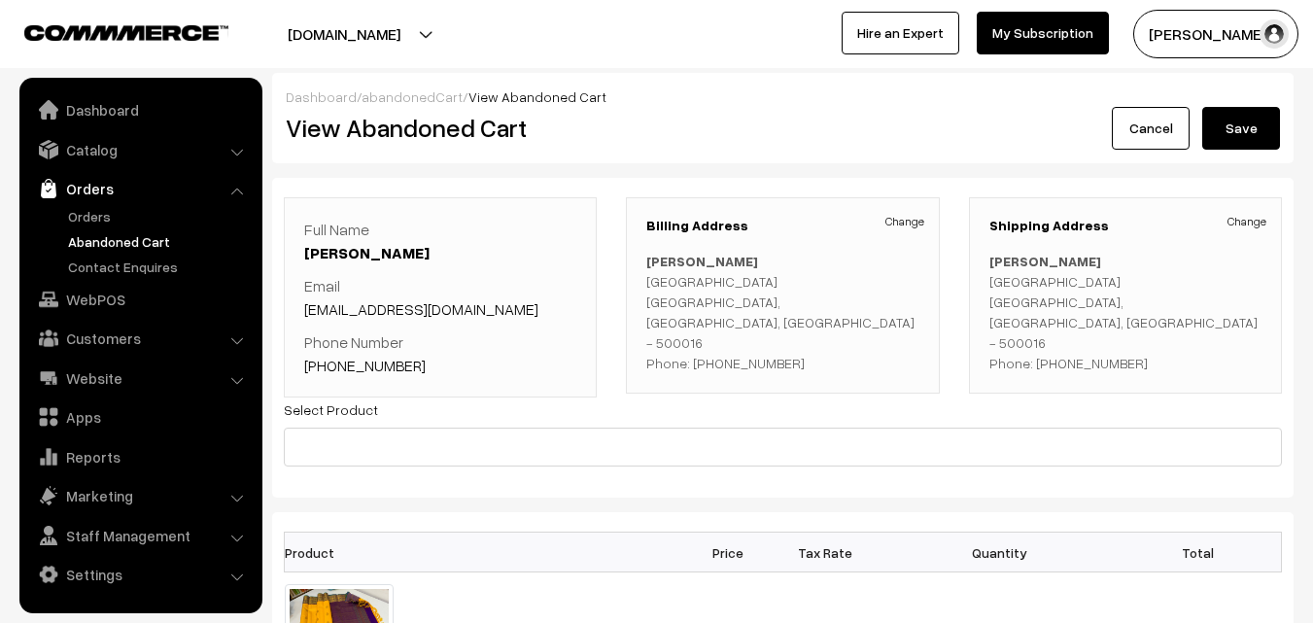
scroll to position [292, 0]
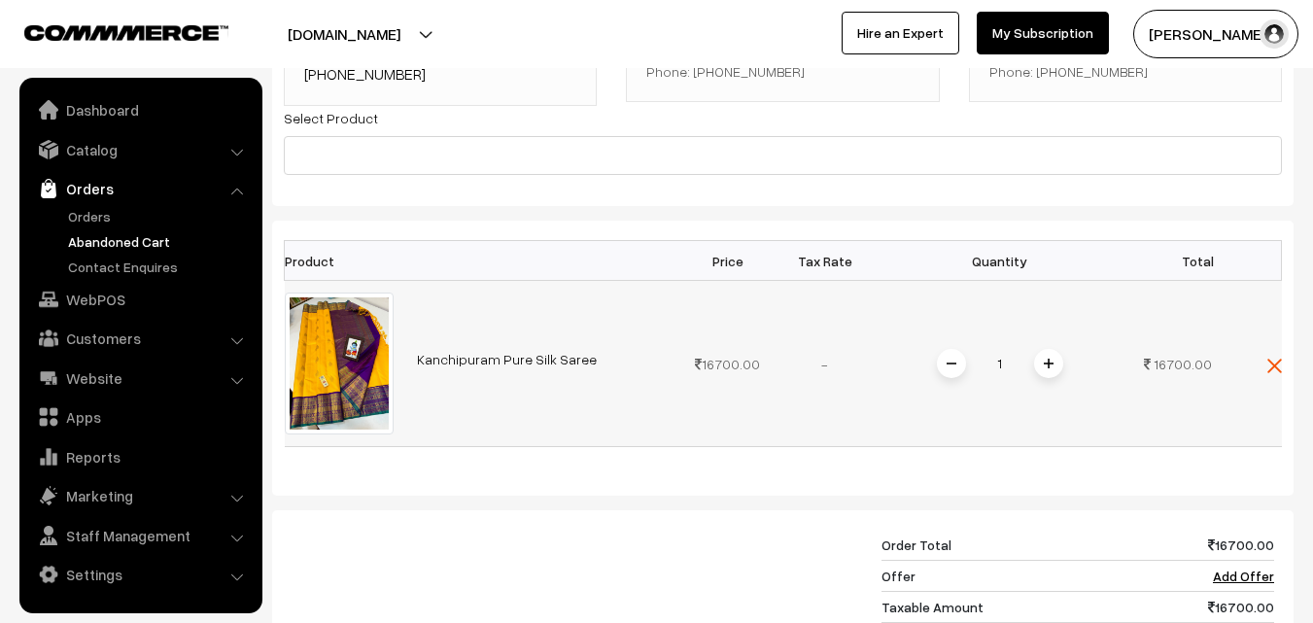
click at [443, 362] on link "Kanchipuram Pure Silk Saree" at bounding box center [507, 359] width 180 height 17
click at [115, 212] on link "Orders" at bounding box center [159, 216] width 192 height 20
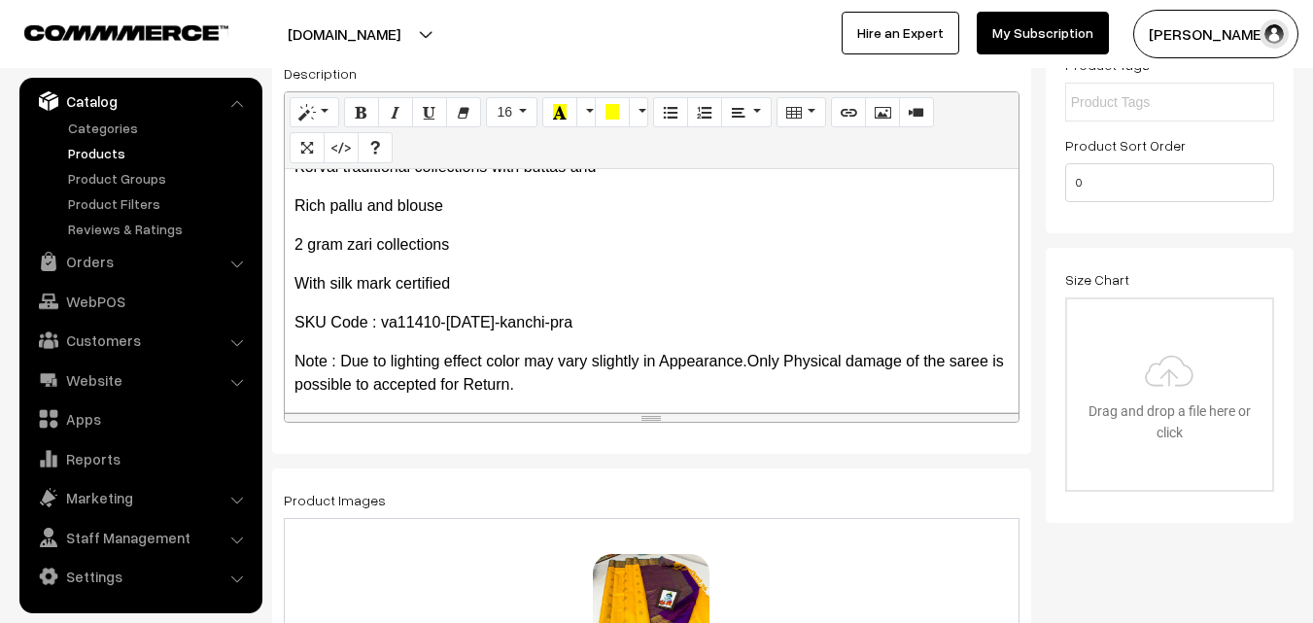
scroll to position [422, 0]
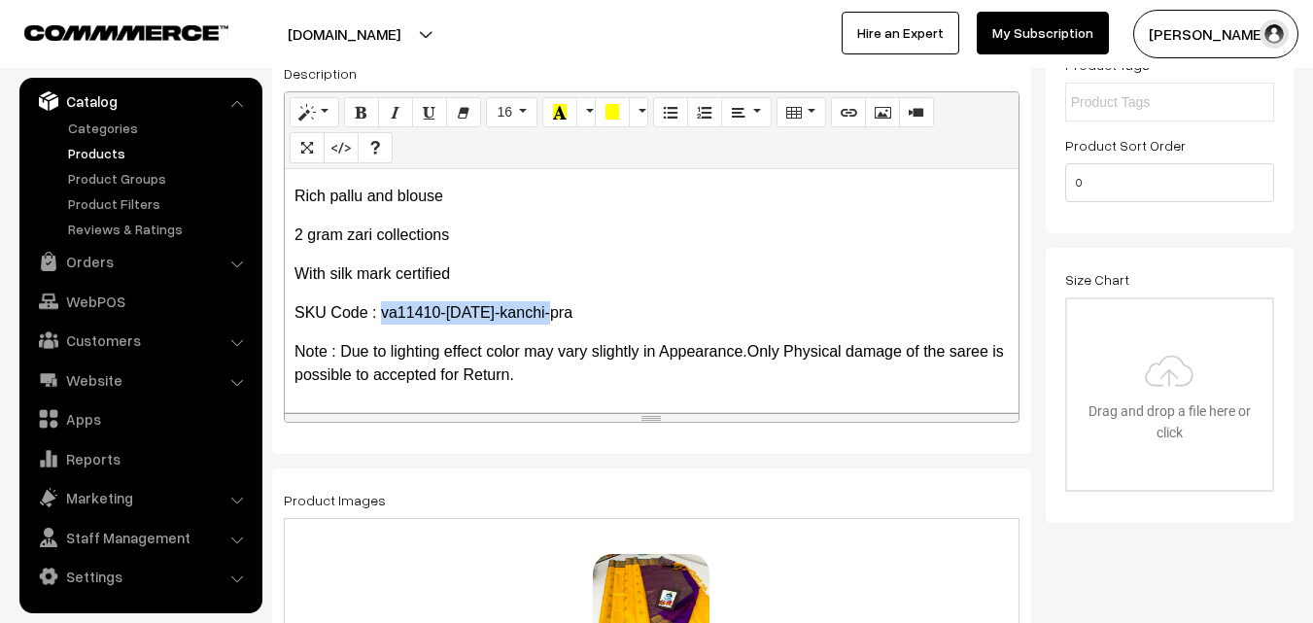
drag, startPoint x: 381, startPoint y: 312, endPoint x: 563, endPoint y: 308, distance: 181.8
click at [563, 308] on p "SKU Code : va11410-jul-kanchi-pra" at bounding box center [652, 312] width 715 height 23
copy p "va11410-[DATE]-kanchi-pra"
click at [101, 155] on link "Products" at bounding box center [159, 153] width 192 height 20
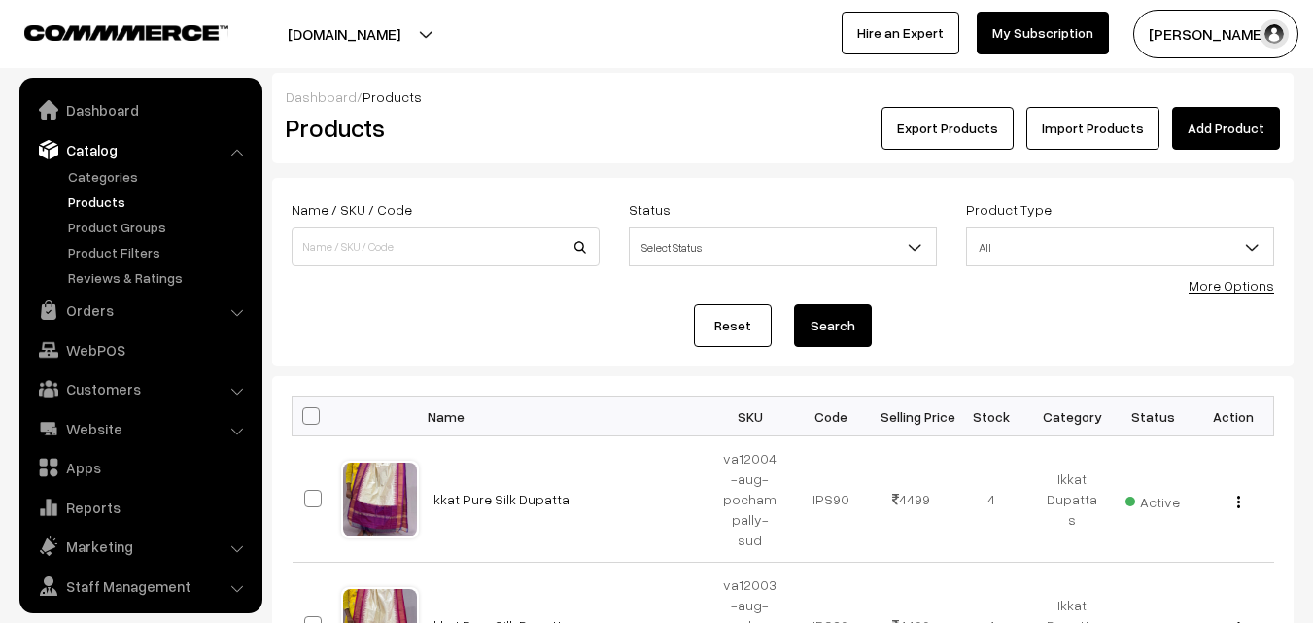
scroll to position [49, 0]
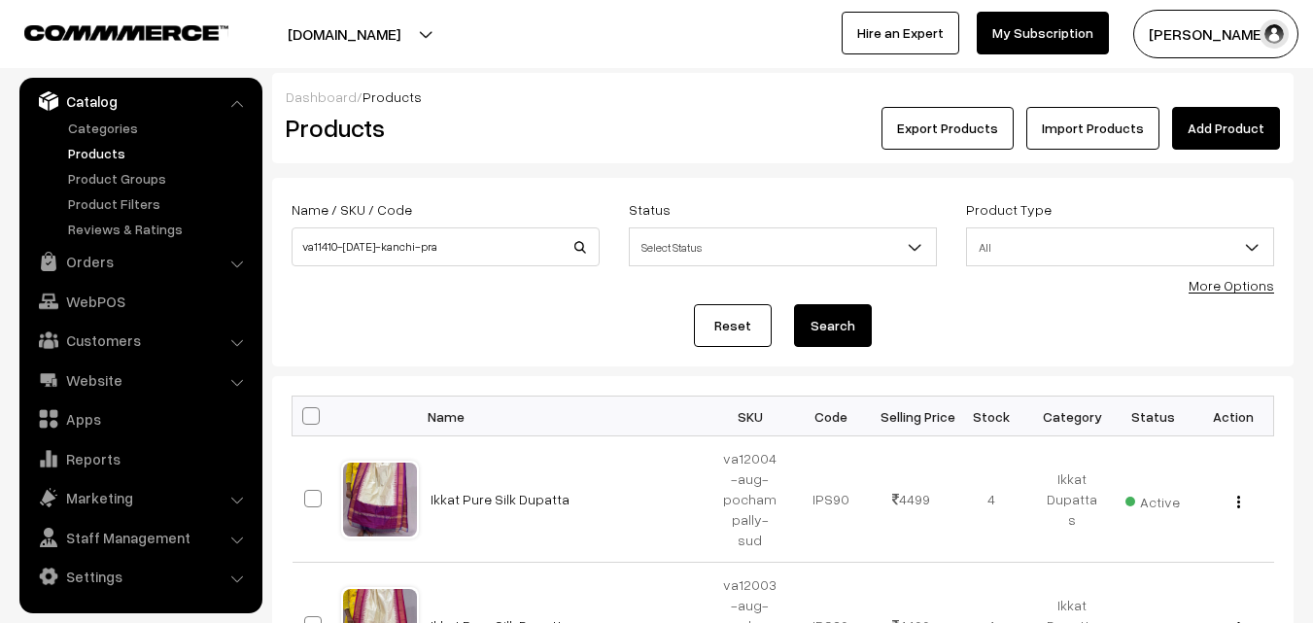
type input "va11410-[DATE]-kanchi-pra"
click at [823, 328] on button "Search" at bounding box center [833, 325] width 78 height 43
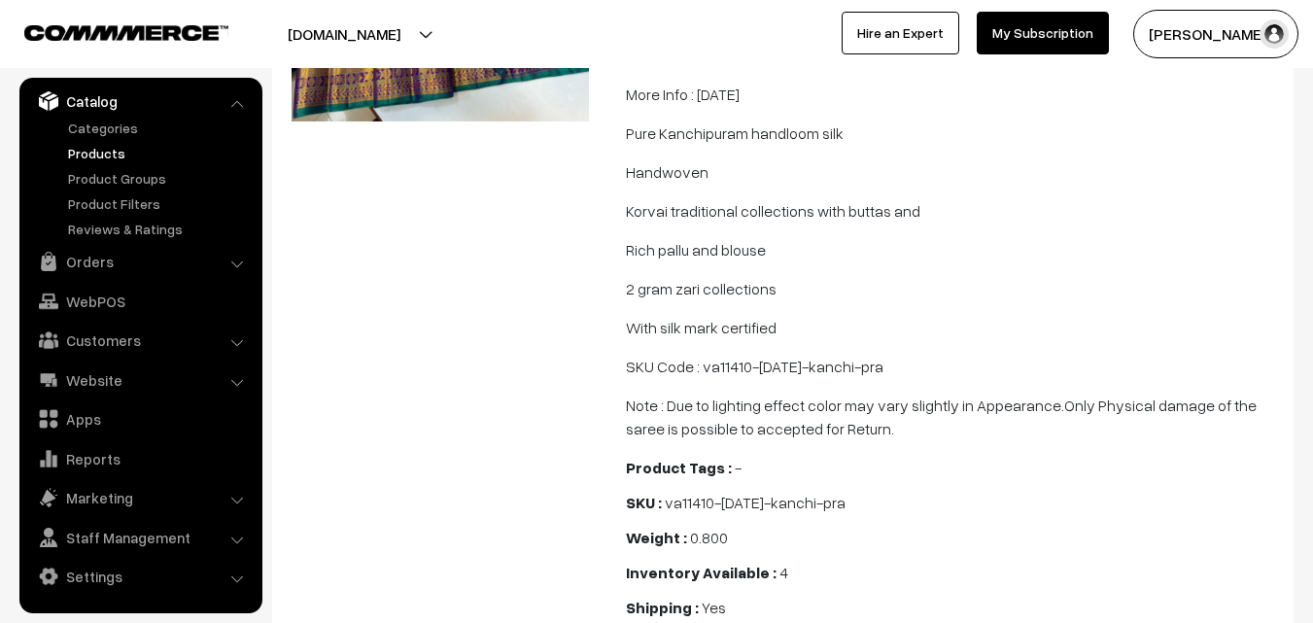
scroll to position [486, 0]
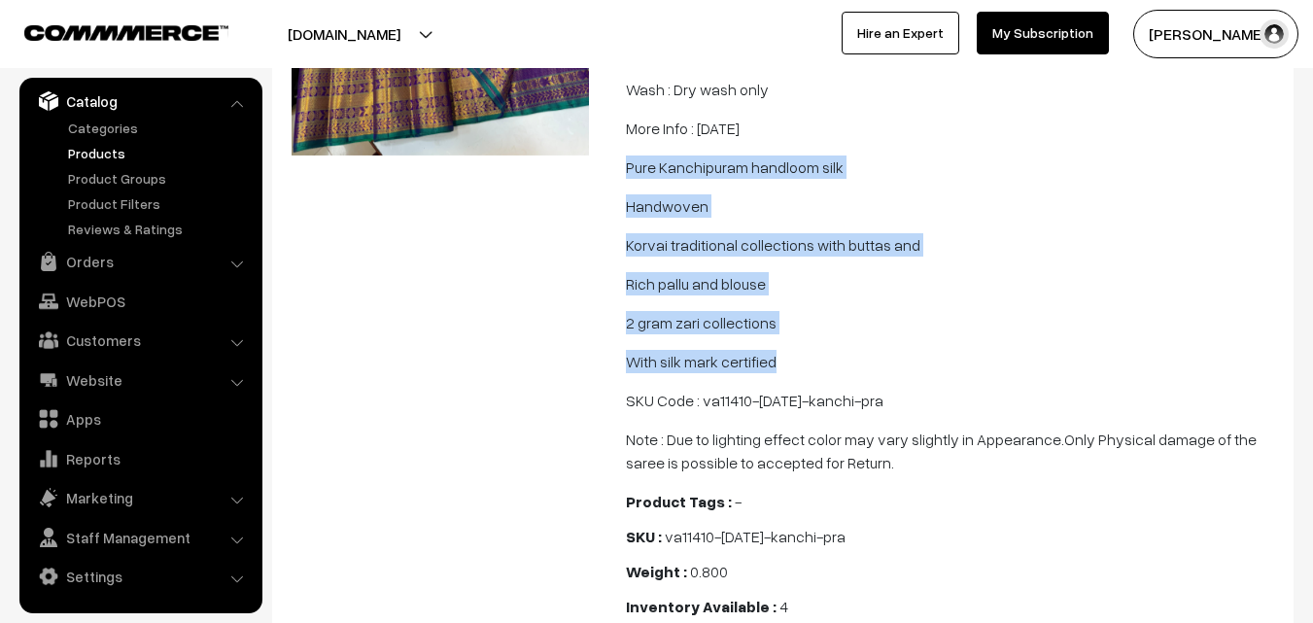
drag, startPoint x: 627, startPoint y: 191, endPoint x: 804, endPoint y: 388, distance: 265.1
click at [804, 388] on span "Kanchipuram Pure Silk Saree Cloth : Kanchipuram Pure Silk / Pure Handloom Desig…" at bounding box center [954, 159] width 656 height 630
copy span "Pure Kanchipuram handloom silk Handwoven Korvai traditional collections with bu…"
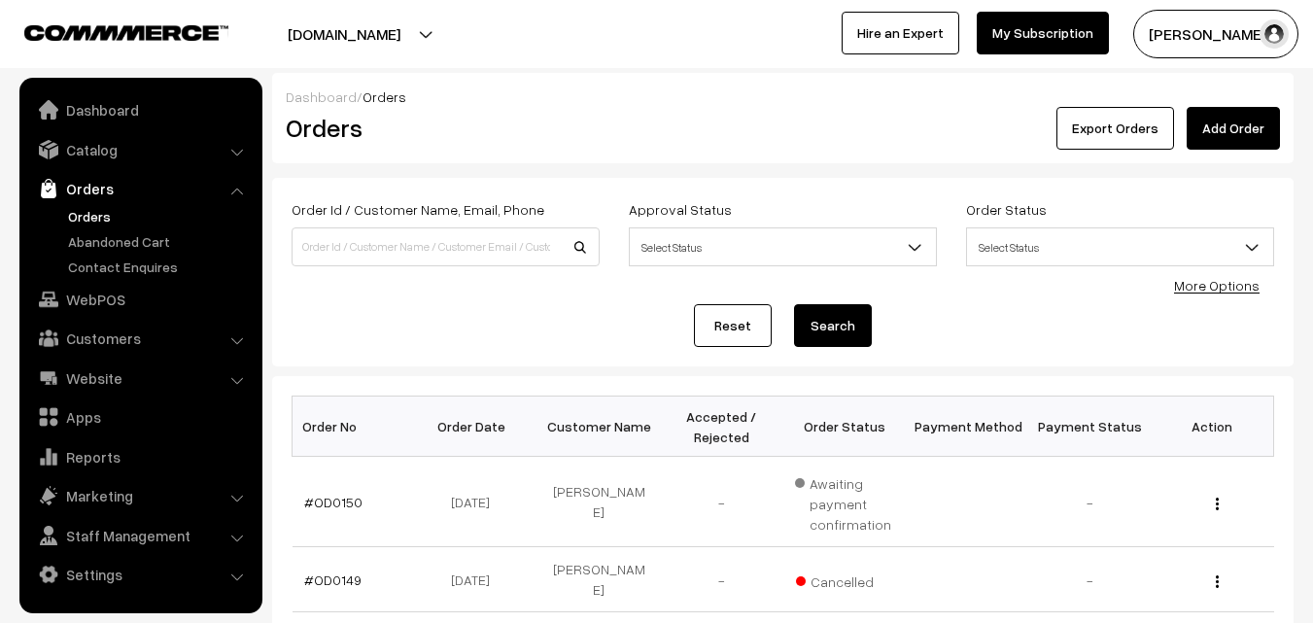
scroll to position [194, 0]
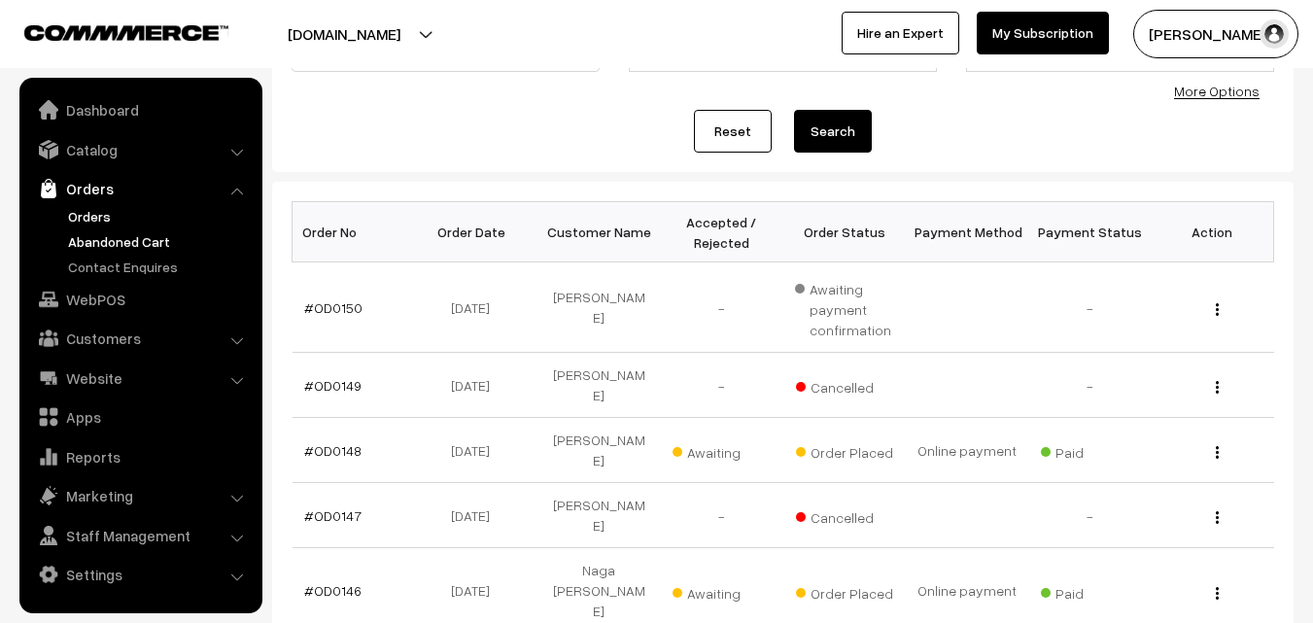
click at [121, 239] on link "Abandoned Cart" at bounding box center [159, 241] width 192 height 20
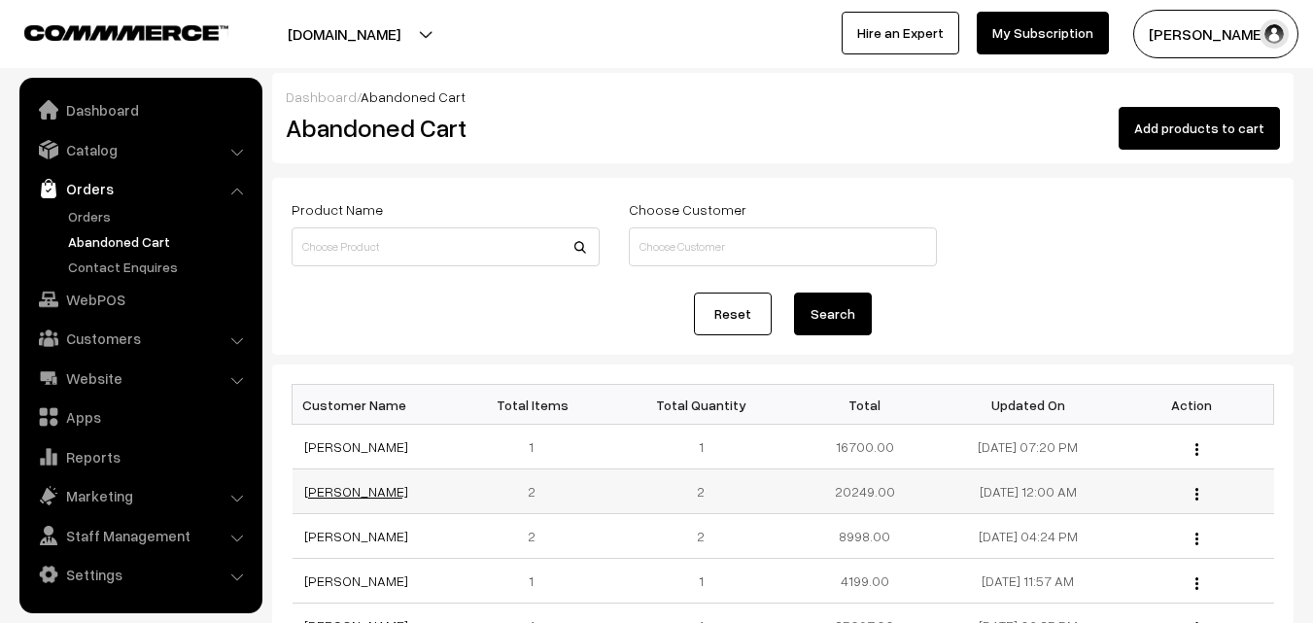
click at [369, 492] on link "[PERSON_NAME]" at bounding box center [356, 491] width 104 height 17
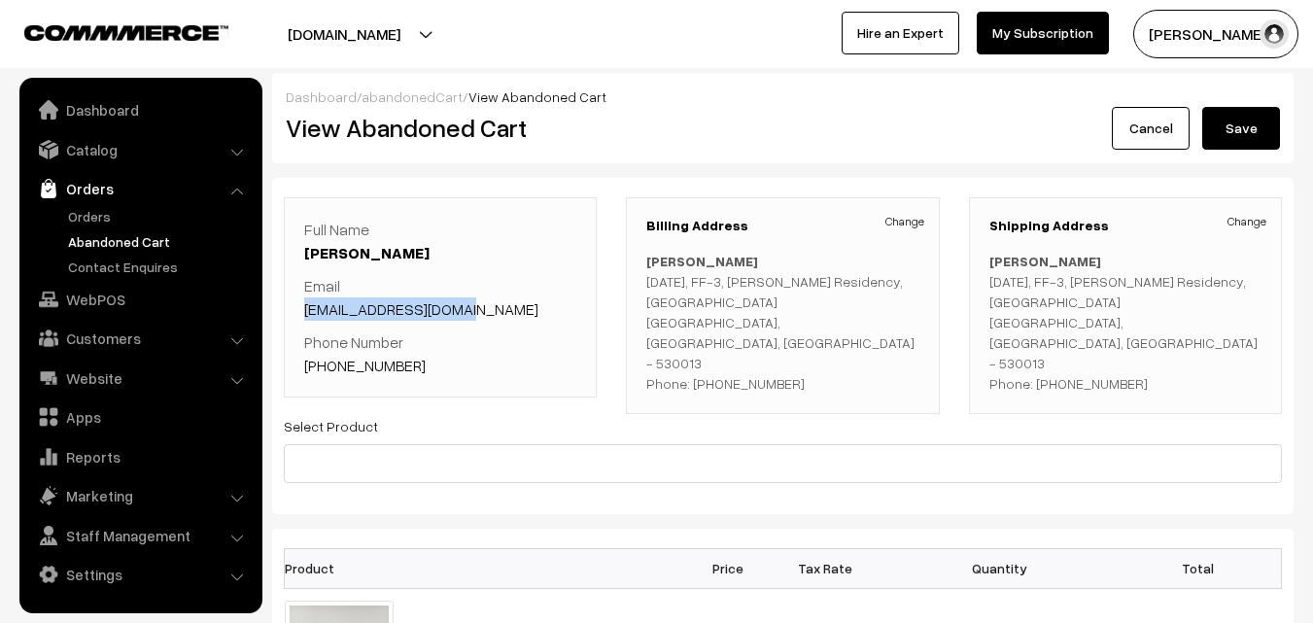
drag, startPoint x: 298, startPoint y: 307, endPoint x: 493, endPoint y: 307, distance: 194.4
click at [493, 307] on div "Full Name Savitri Vemireddi Email lavanyav.22@gmail.com Phone Number +91 988533…" at bounding box center [440, 297] width 313 height 200
copy link "lavanyav.22@gmail.com"
click at [90, 219] on link "Orders" at bounding box center [159, 216] width 192 height 20
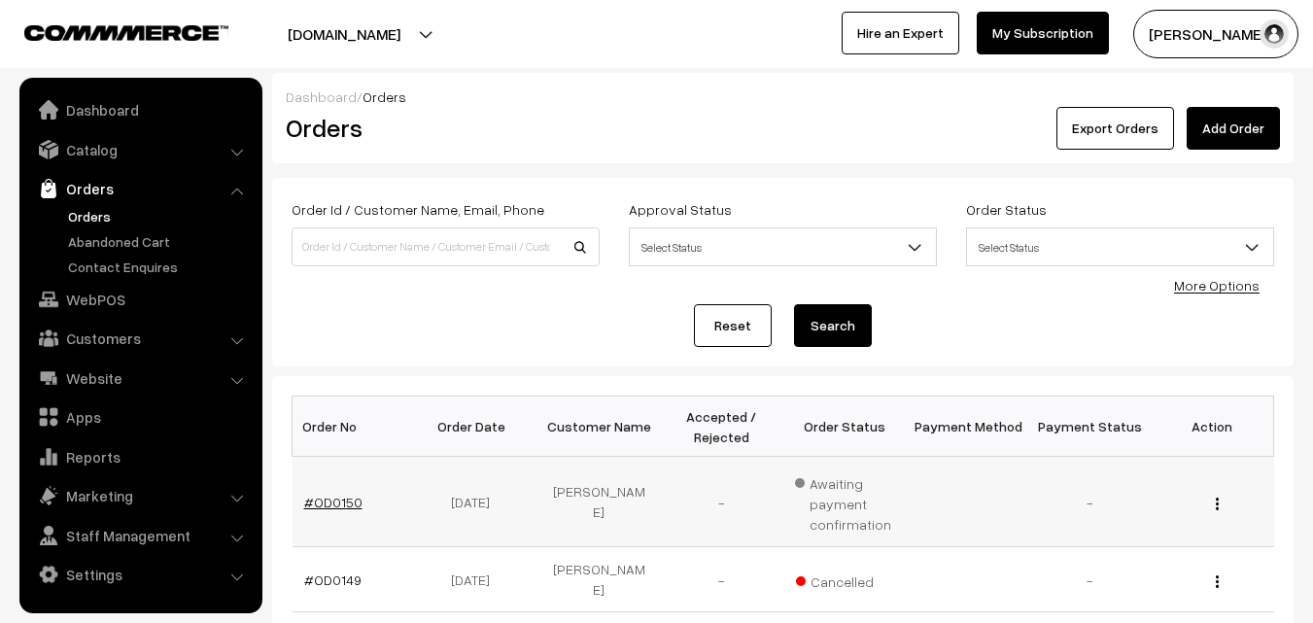
click at [341, 507] on link "#OD0150" at bounding box center [333, 502] width 58 height 17
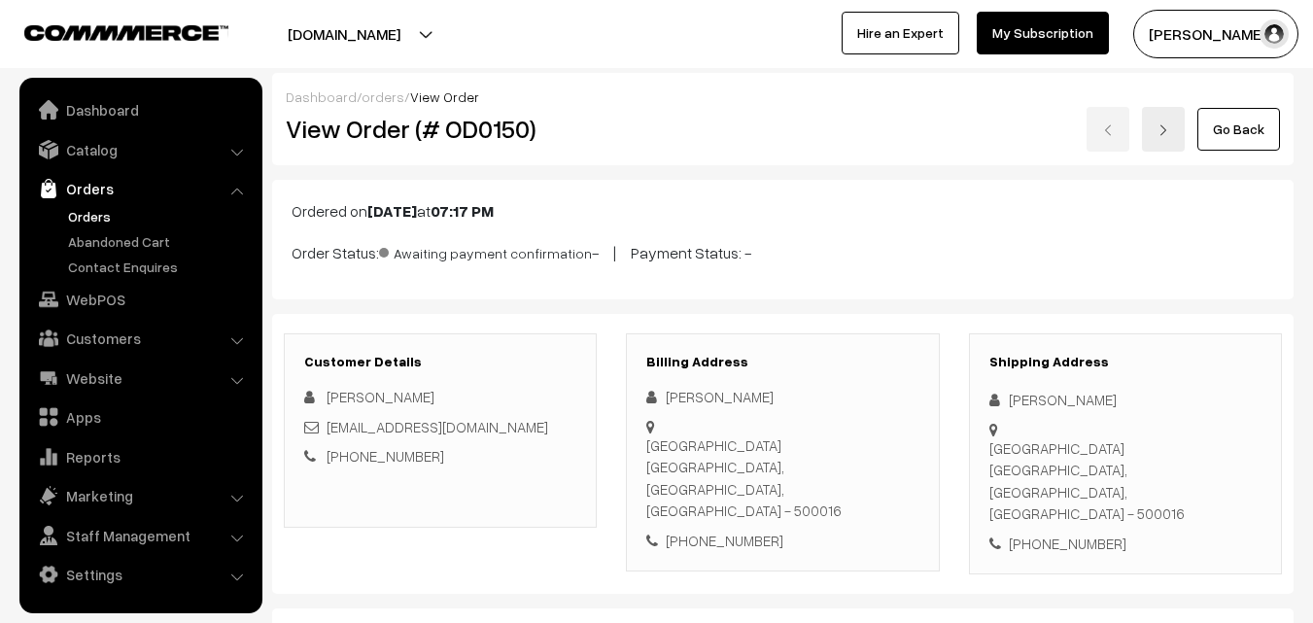
scroll to position [97, 0]
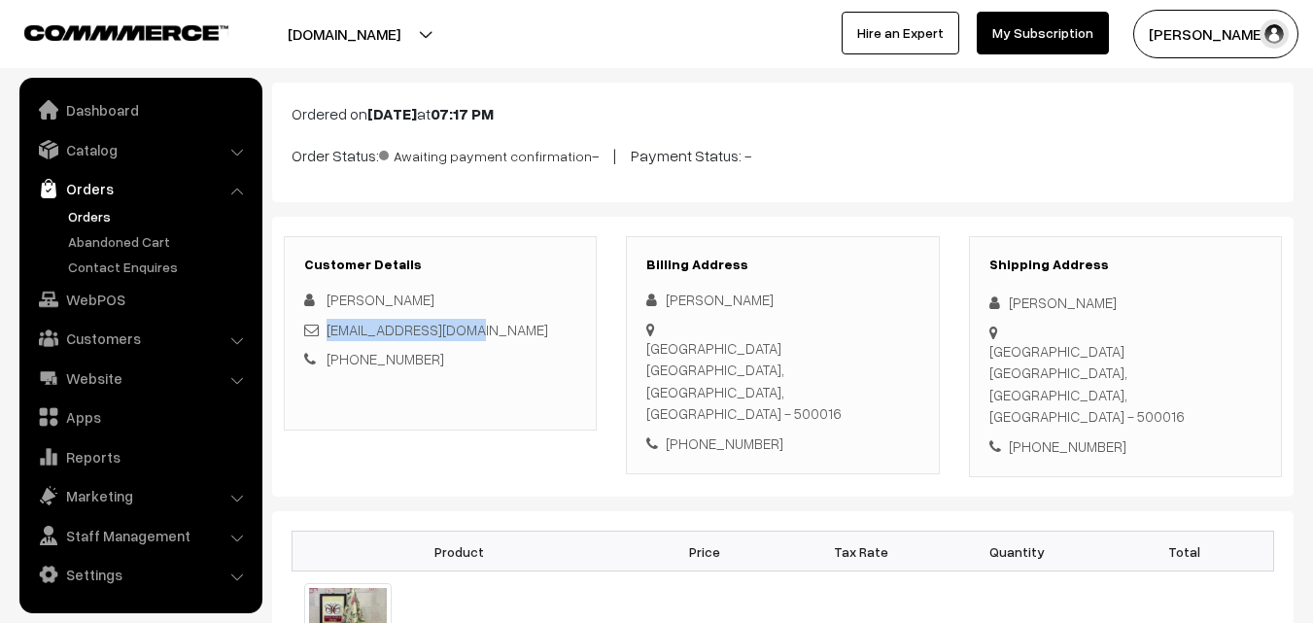
drag, startPoint x: 0, startPoint y: 0, endPoint x: 331, endPoint y: 328, distance: 465.4
click at [331, 328] on div "drramarani@gmail.com" at bounding box center [440, 330] width 272 height 22
copy link "drramarani@gmail.com"
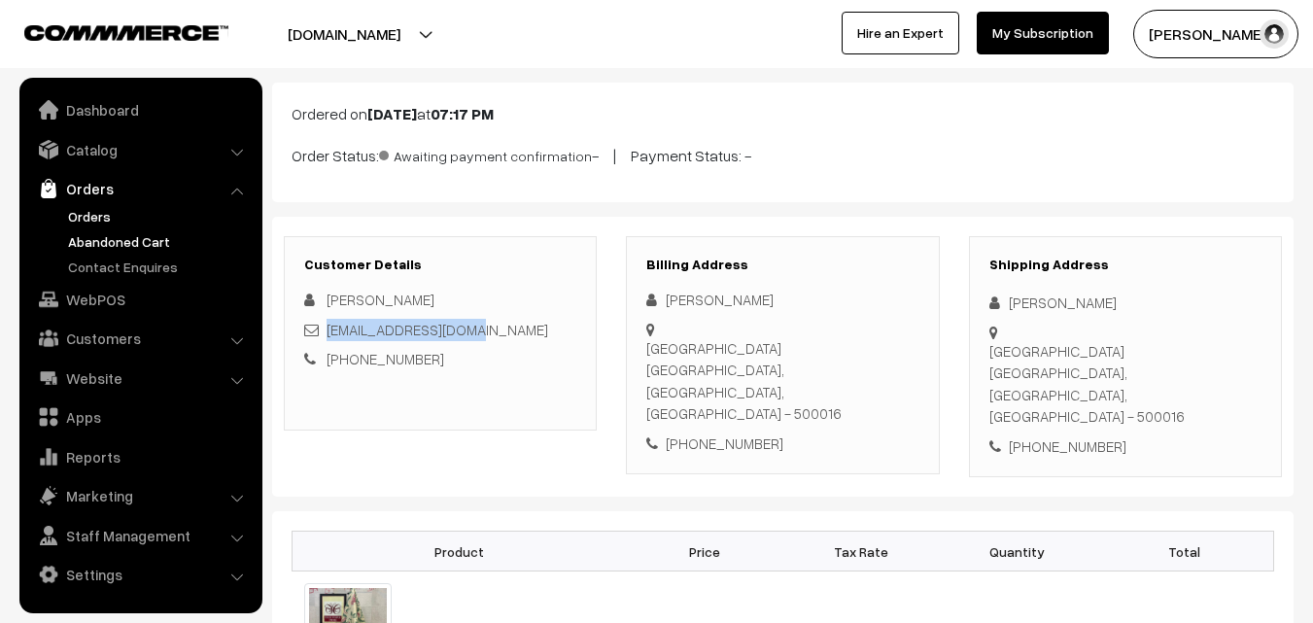
click at [96, 236] on link "Abandoned Cart" at bounding box center [159, 241] width 192 height 20
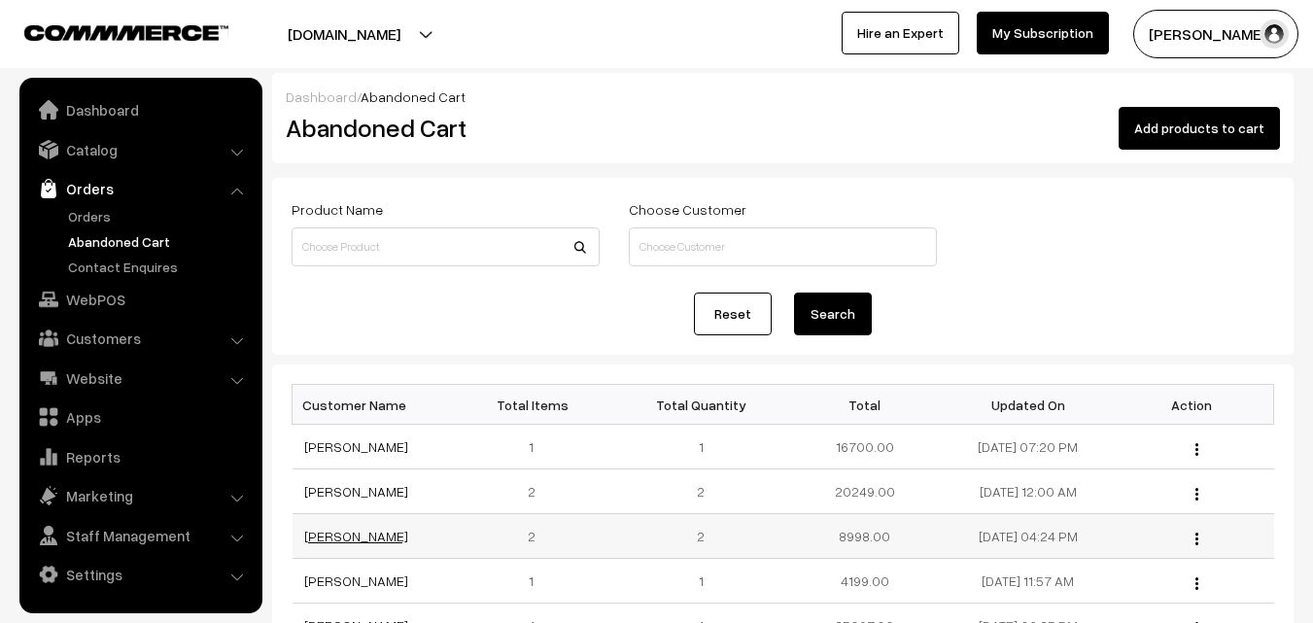
click at [353, 540] on link "[PERSON_NAME]" at bounding box center [356, 536] width 104 height 17
